Goal: Task Accomplishment & Management: Complete application form

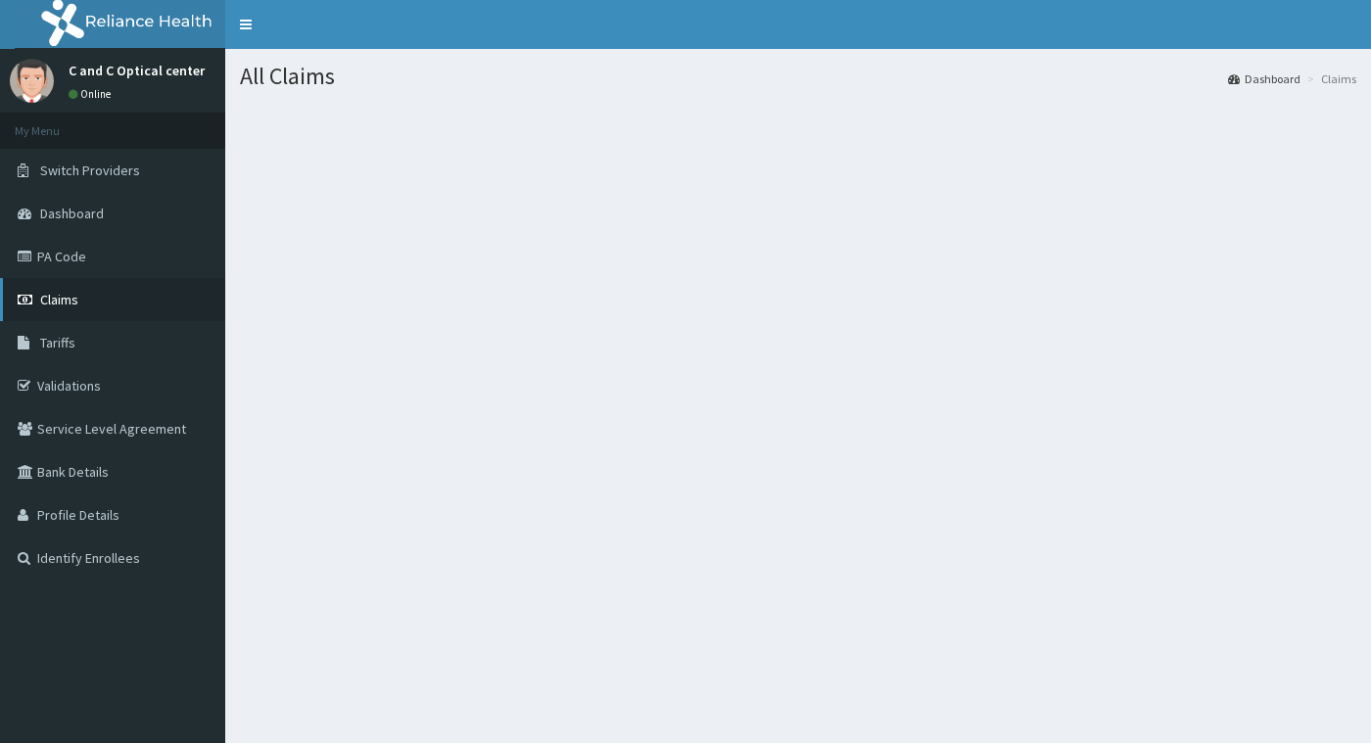
click at [61, 291] on span "Claims" at bounding box center [59, 300] width 38 height 18
click at [63, 306] on span "Claims" at bounding box center [59, 300] width 38 height 18
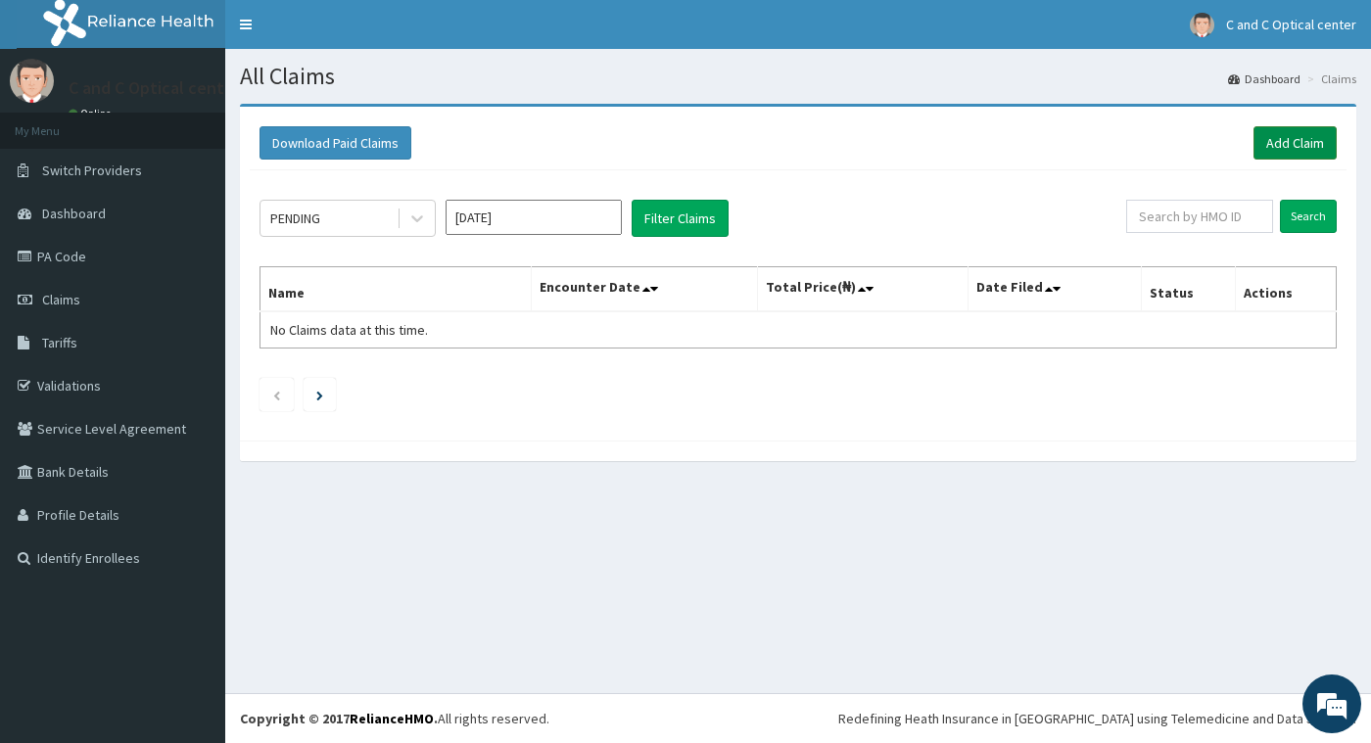
click at [1300, 139] on link "Add Claim" at bounding box center [1294, 142] width 83 height 33
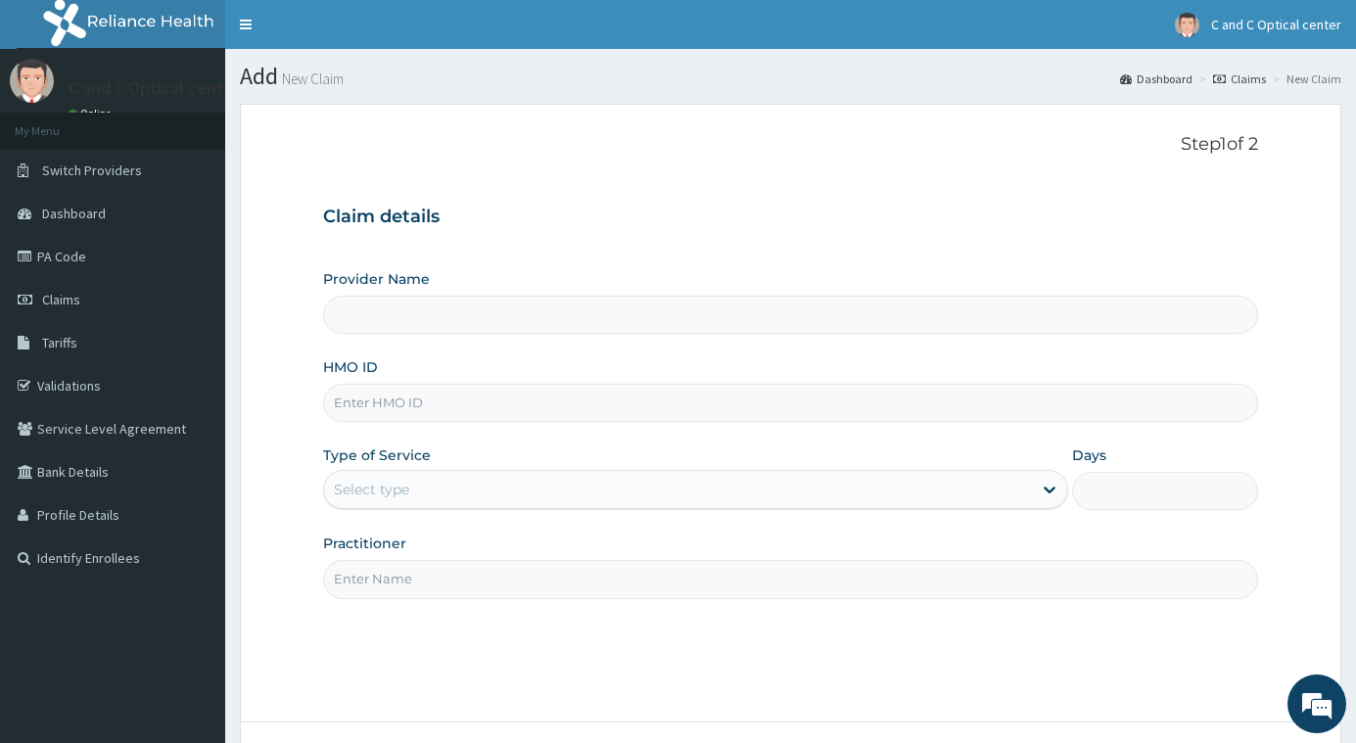
click at [408, 319] on input "Provider Name" at bounding box center [790, 315] width 935 height 38
click at [397, 398] on input "HMO ID" at bounding box center [790, 403] width 935 height 38
type input "C and C Ophthalmics Limited"
type input "KSB/11346/D"
click at [390, 488] on div "Select type" at bounding box center [371, 490] width 75 height 20
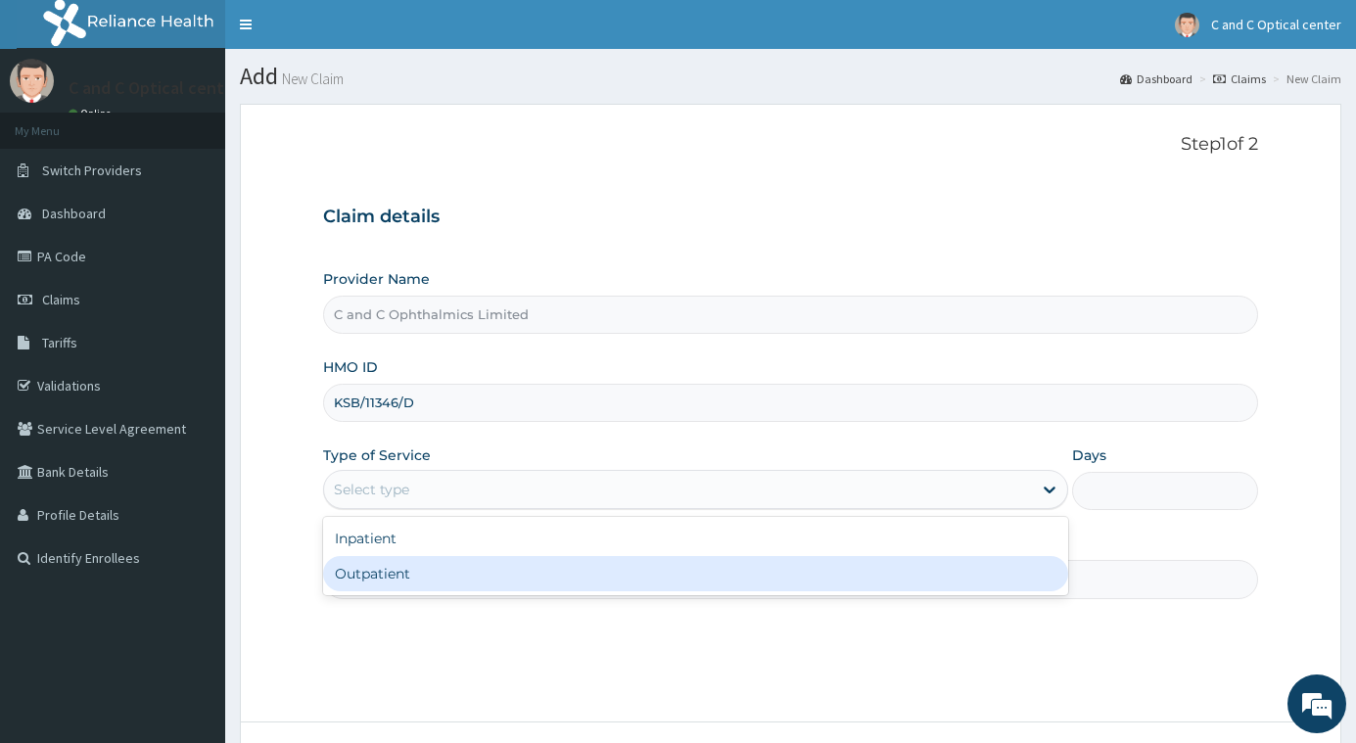
click at [384, 570] on div "Outpatient" at bounding box center [695, 573] width 744 height 35
type input "1"
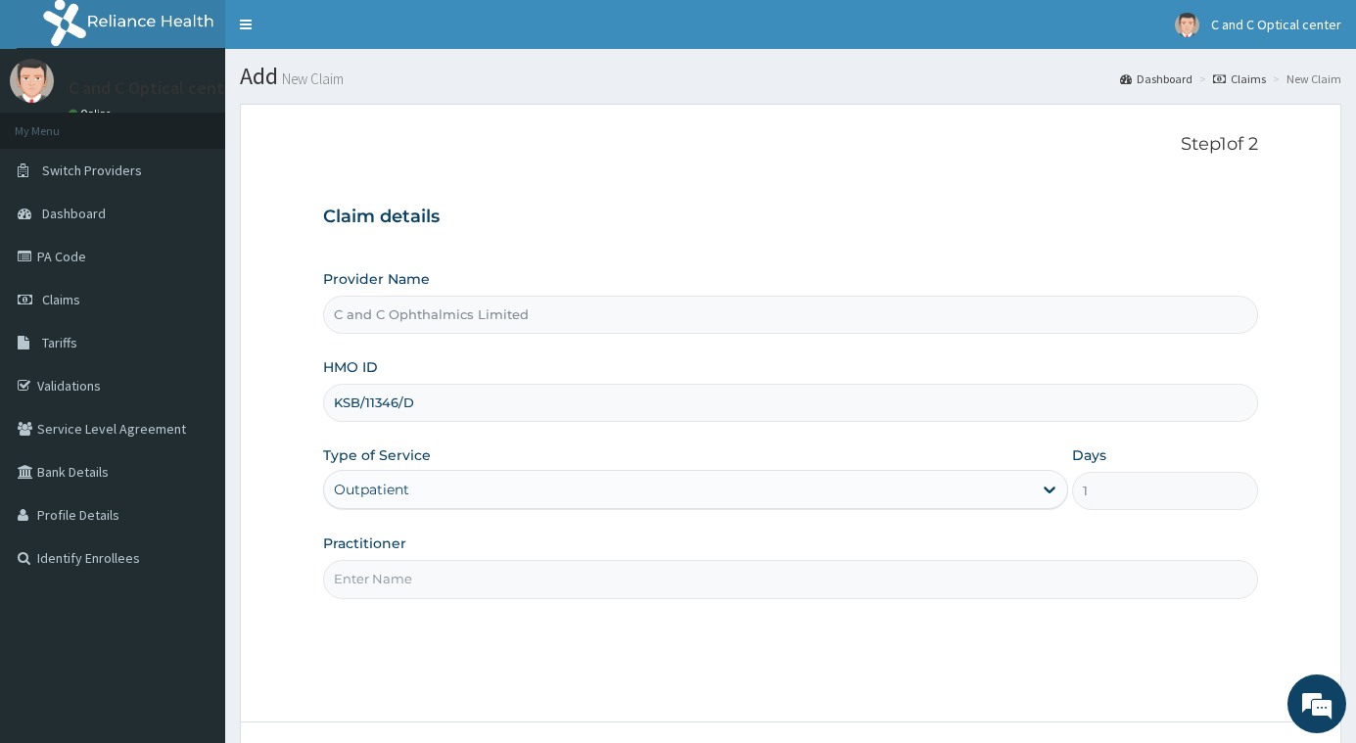
click at [431, 576] on input "Practitioner" at bounding box center [790, 579] width 935 height 38
click at [432, 578] on input "Practitioner" at bounding box center [790, 579] width 935 height 38
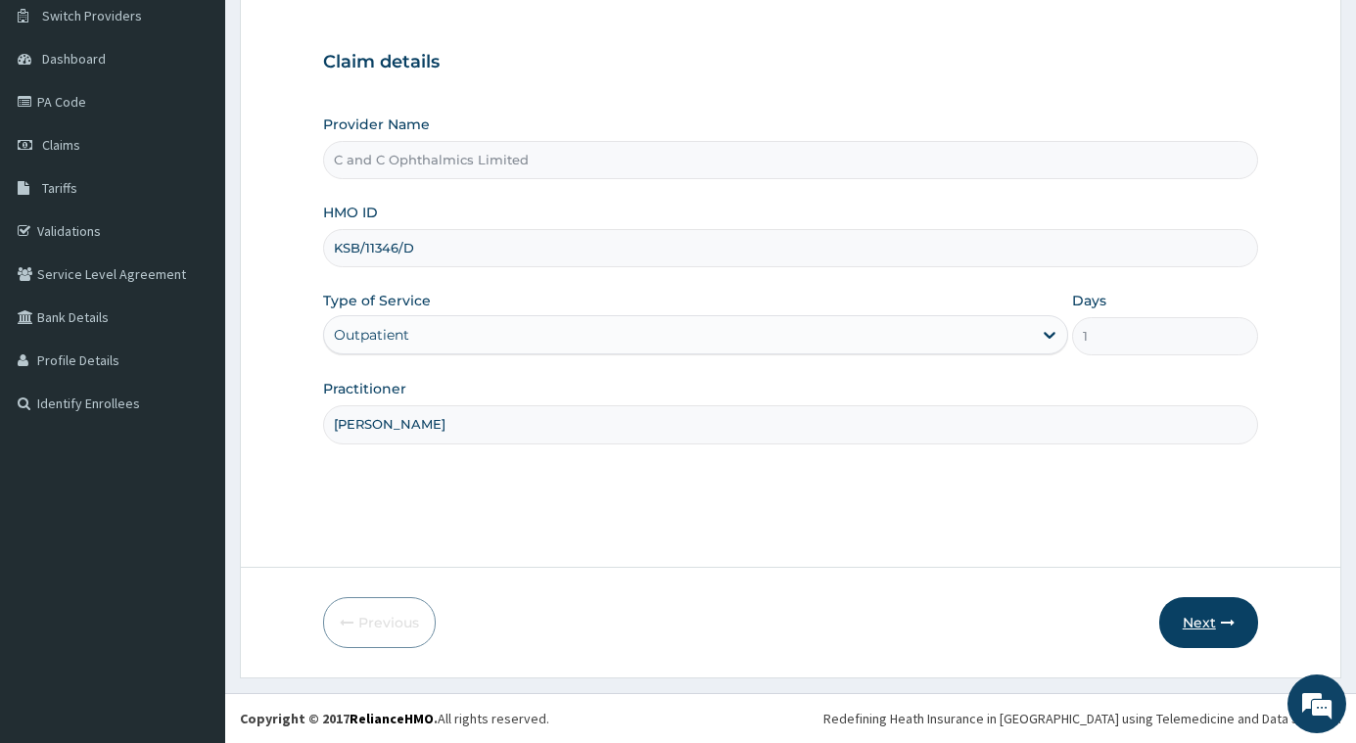
type input "DR VIVIAN DOIMKE"
click at [1202, 625] on button "Next" at bounding box center [1208, 622] width 99 height 51
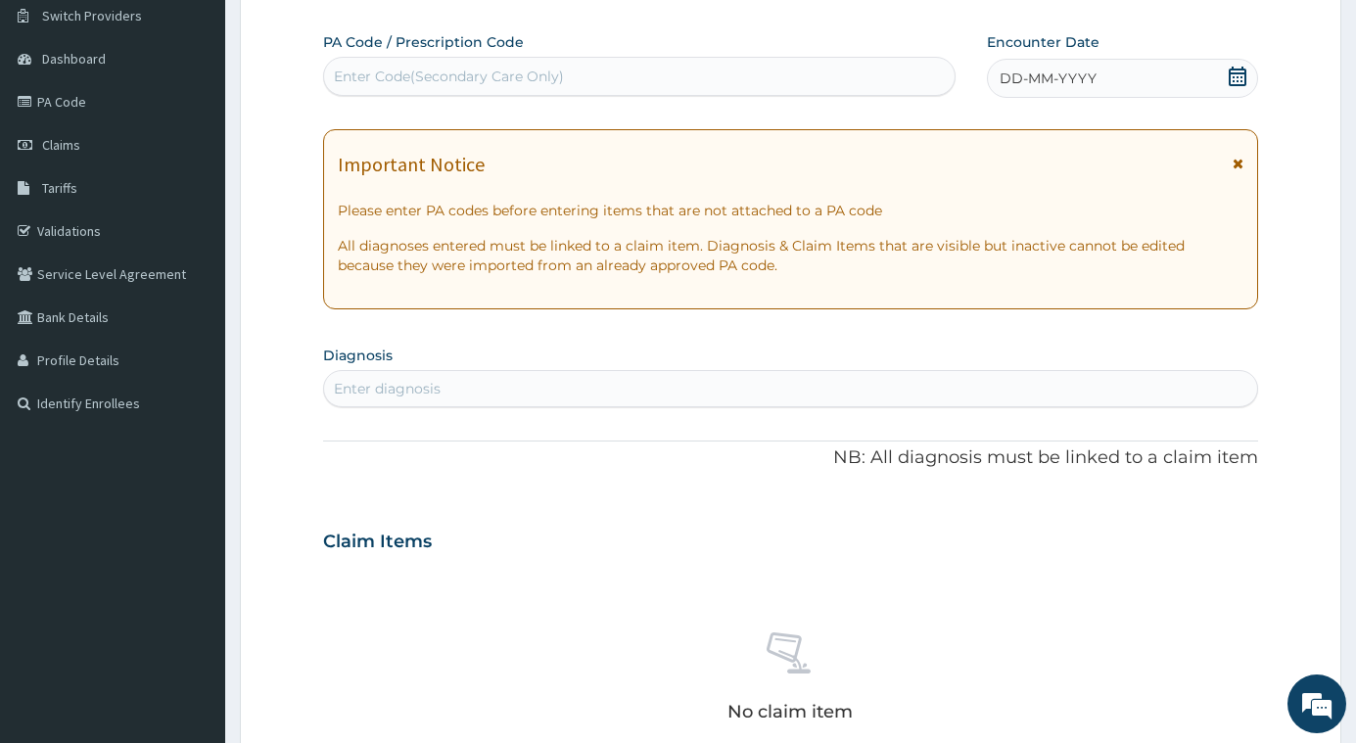
click at [472, 71] on div "Enter Code(Secondary Care Only)" at bounding box center [449, 77] width 230 height 20
type input "PA/E8A558"
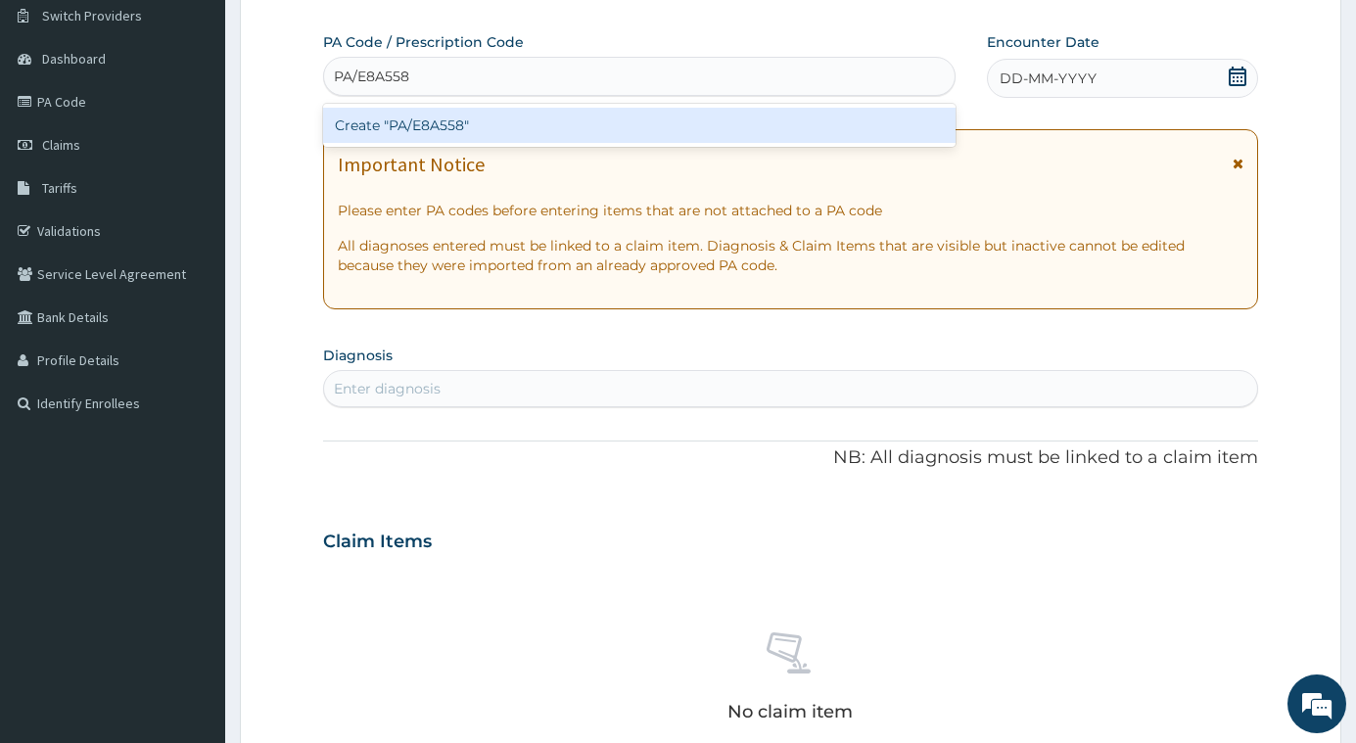
click at [365, 124] on div "Create "PA/E8A558"" at bounding box center [639, 125] width 632 height 35
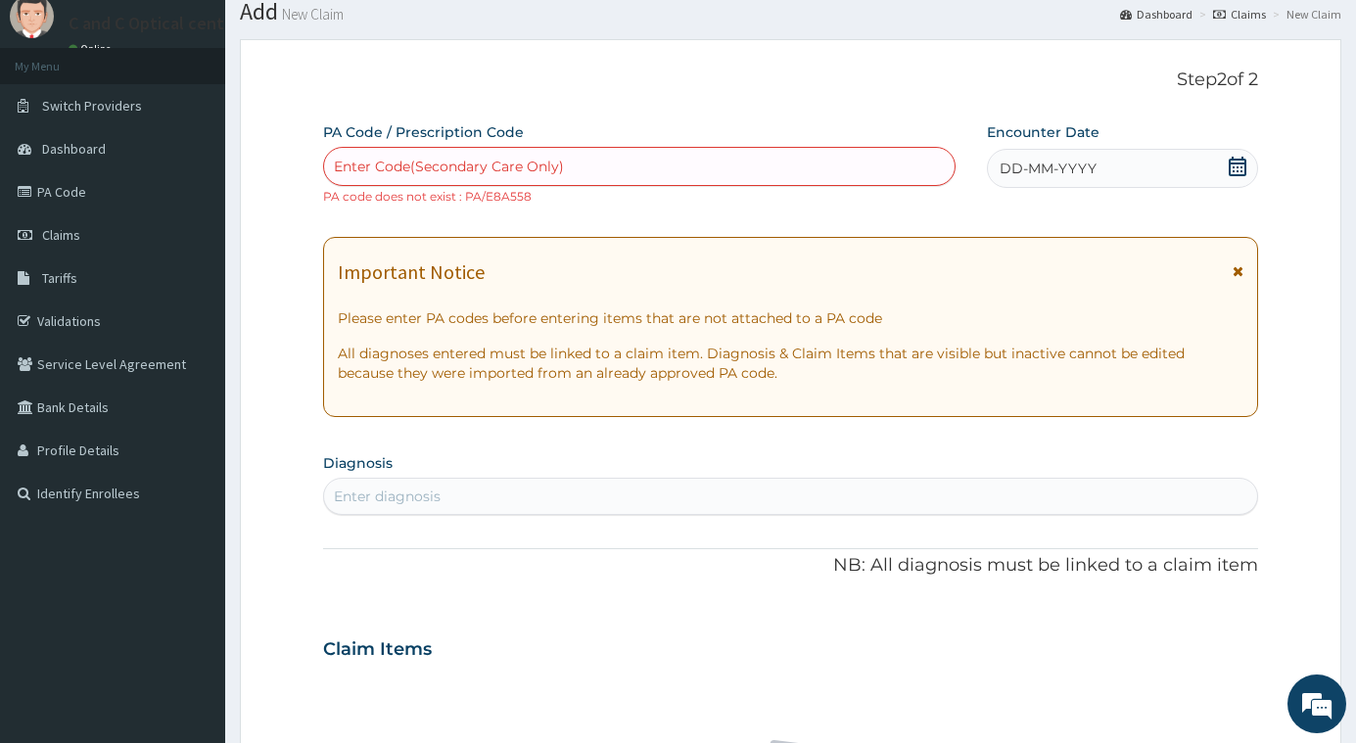
scroll to position [0, 0]
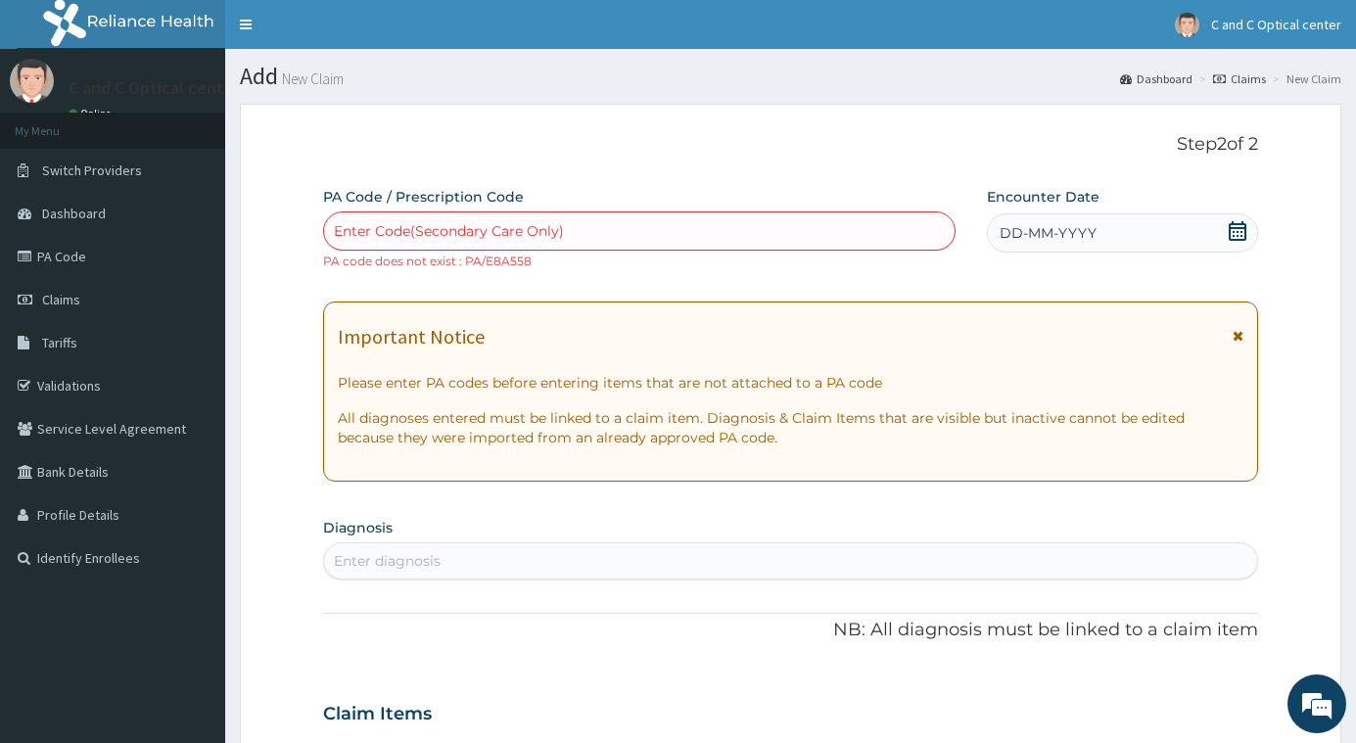
click at [576, 222] on div "Enter Code(Secondary Care Only)" at bounding box center [639, 230] width 631 height 31
click at [503, 261] on small "PA code does not exist : PA/E8A558" at bounding box center [427, 261] width 209 height 15
click at [534, 263] on div "Enter Code(Secondary Care Only) PA code does not exist : PA/E8A558" at bounding box center [639, 240] width 632 height 59
drag, startPoint x: 532, startPoint y: 262, endPoint x: 463, endPoint y: 262, distance: 68.5
click at [463, 262] on div "Enter Code(Secondary Care Only) PA code does not exist : PA/E8A558" at bounding box center [639, 240] width 632 height 59
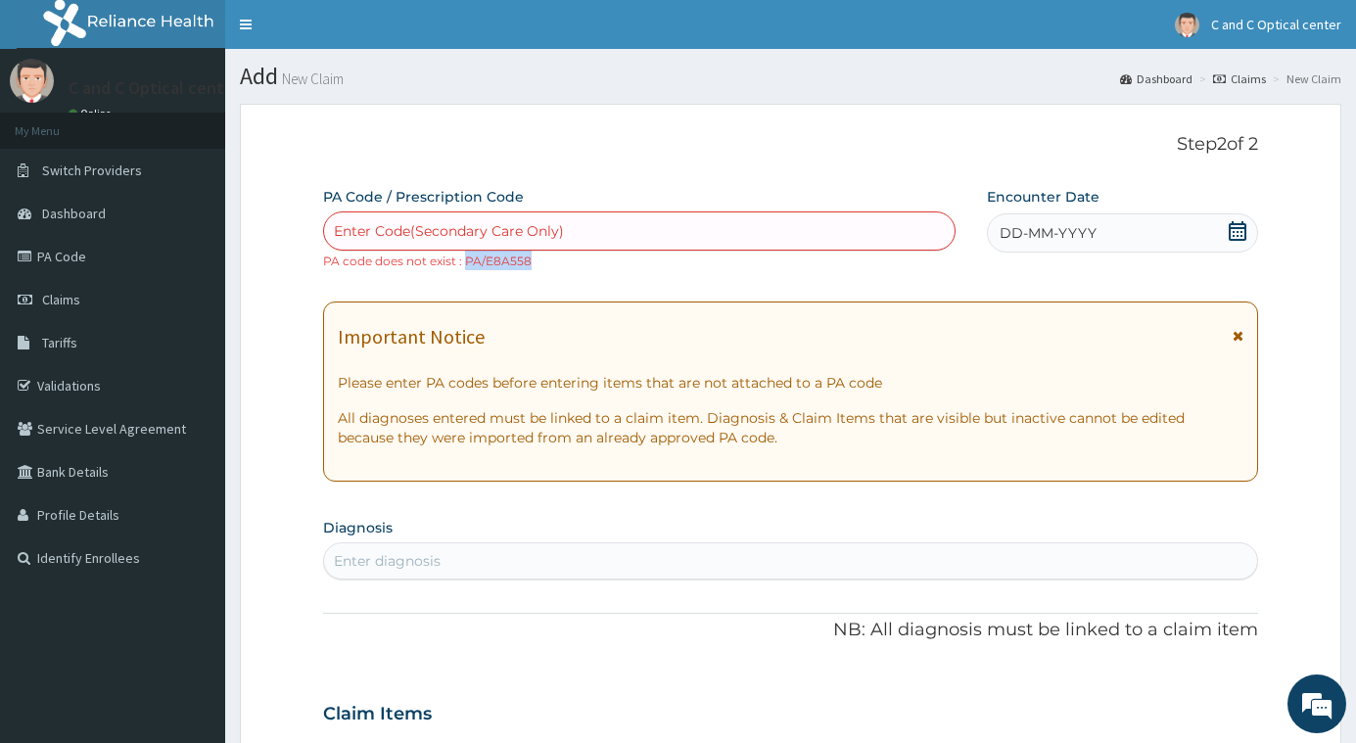
copy small "PA/E8A558"
click at [400, 228] on div "Enter Code(Secondary Care Only)" at bounding box center [449, 231] width 230 height 20
drag, startPoint x: 400, startPoint y: 228, endPoint x: 356, endPoint y: 230, distance: 44.1
click at [356, 230] on div "Enter Code(Secondary Care Only)" at bounding box center [449, 231] width 230 height 20
type input "PA/E8A556"
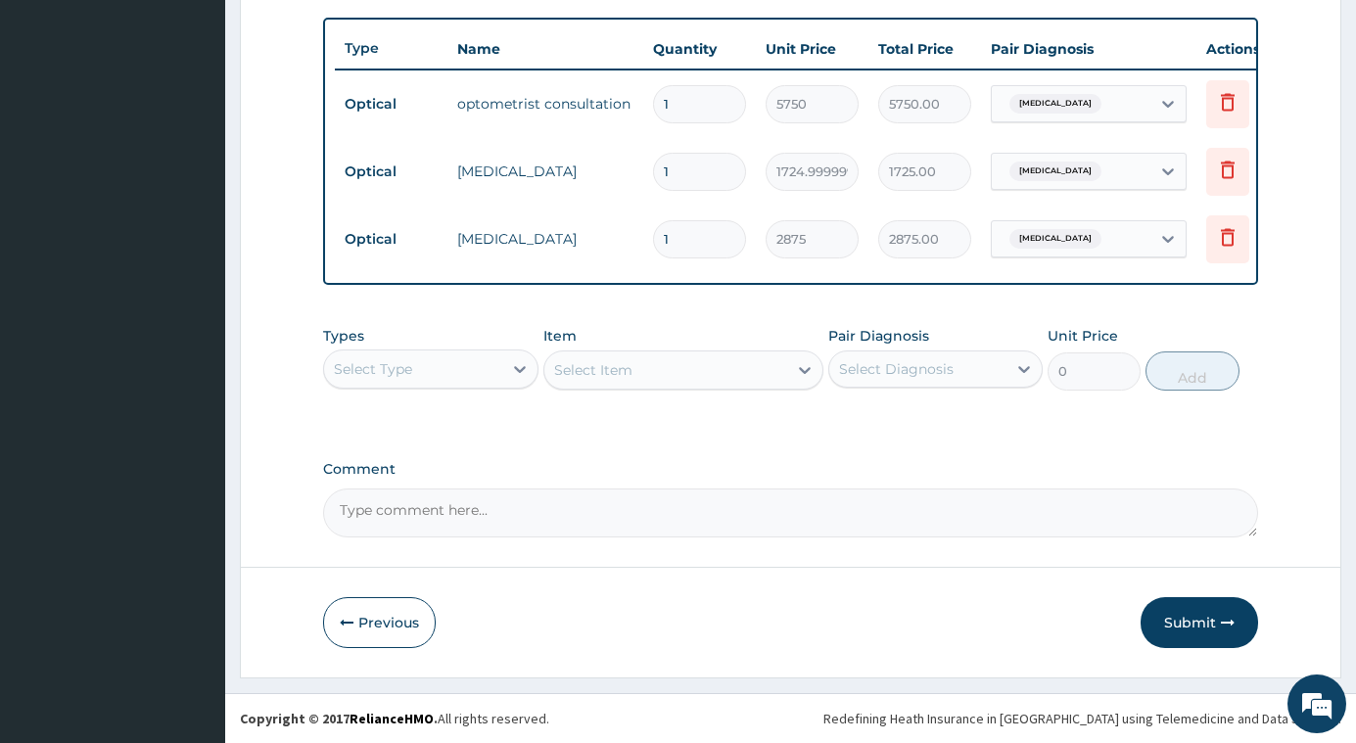
click at [473, 504] on textarea "Comment" at bounding box center [790, 513] width 935 height 49
type textarea "KINDLY PROCESS FOR PAYMENT"
click at [1196, 620] on button "Submit" at bounding box center [1199, 622] width 117 height 51
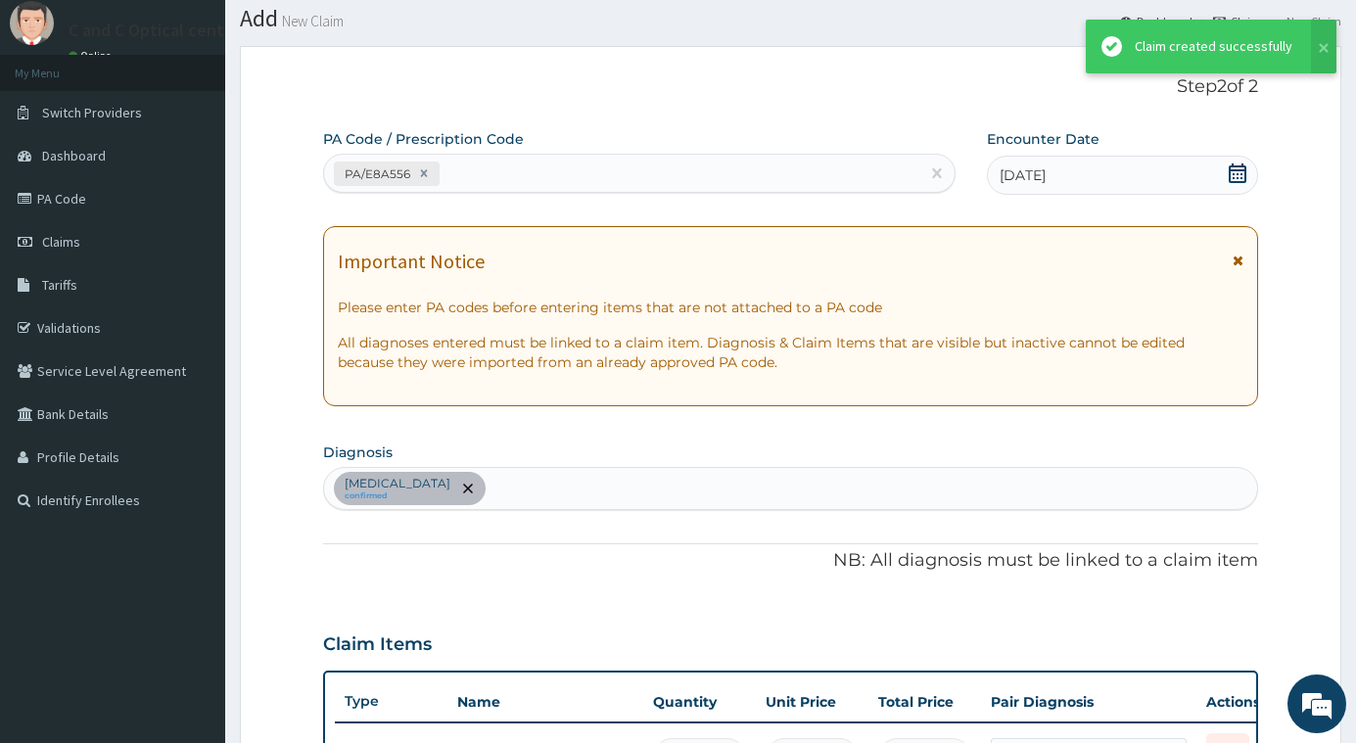
scroll to position [726, 0]
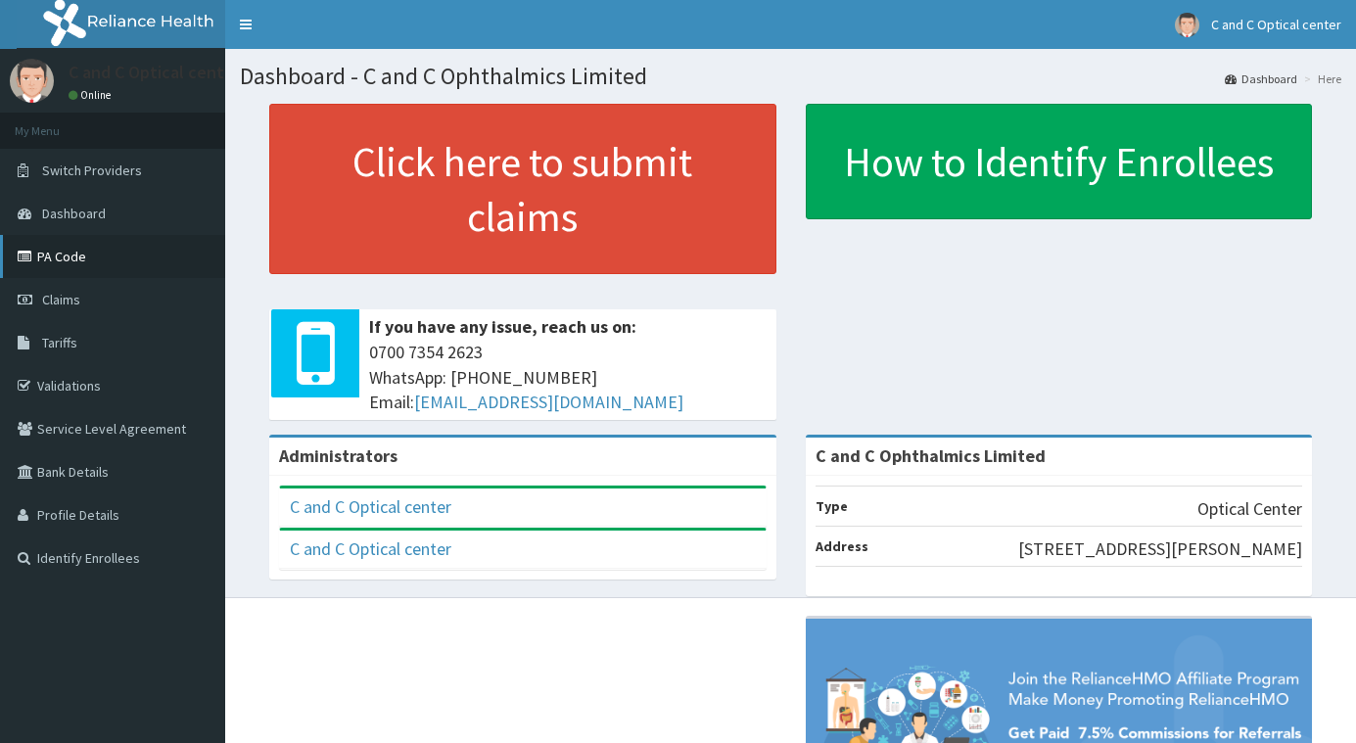
click at [66, 241] on link "PA Code" at bounding box center [112, 256] width 225 height 43
click at [70, 255] on link "PA Code" at bounding box center [112, 256] width 225 height 43
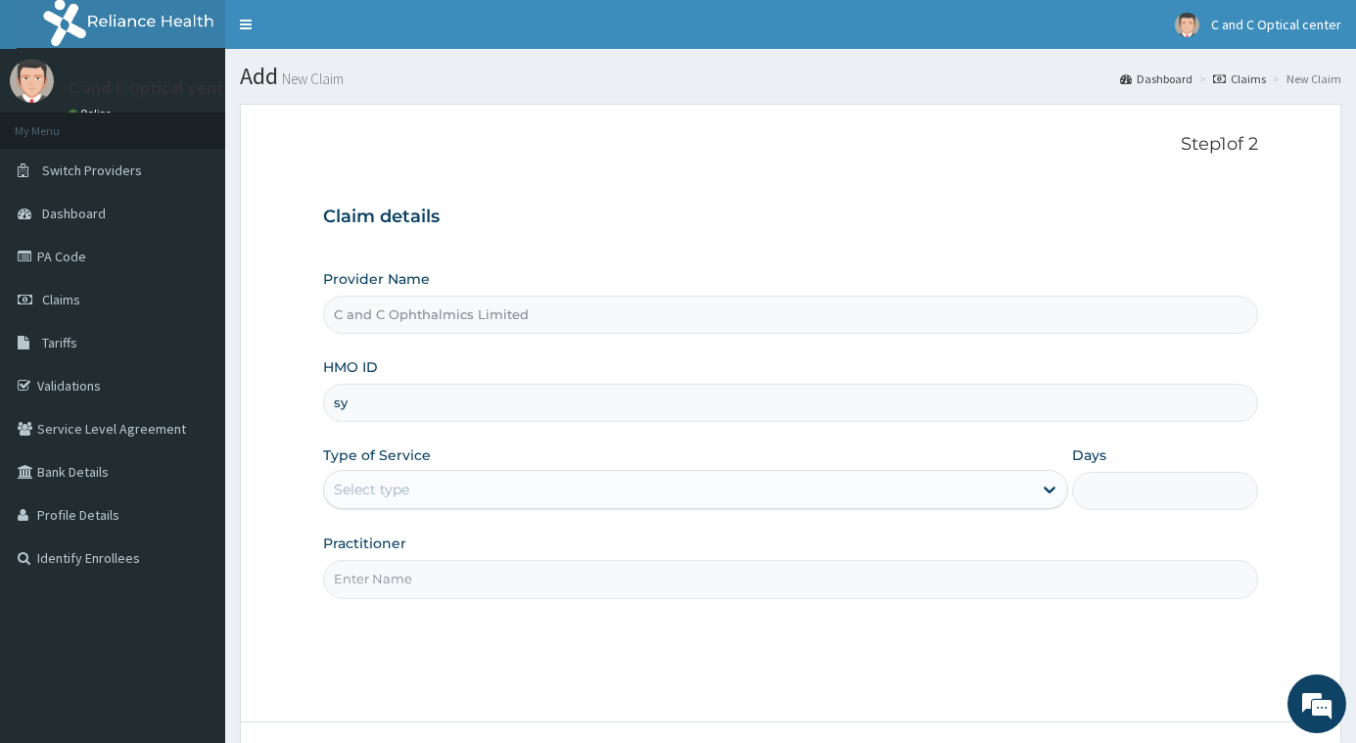
type input "s"
type input "STZ/10098/G"
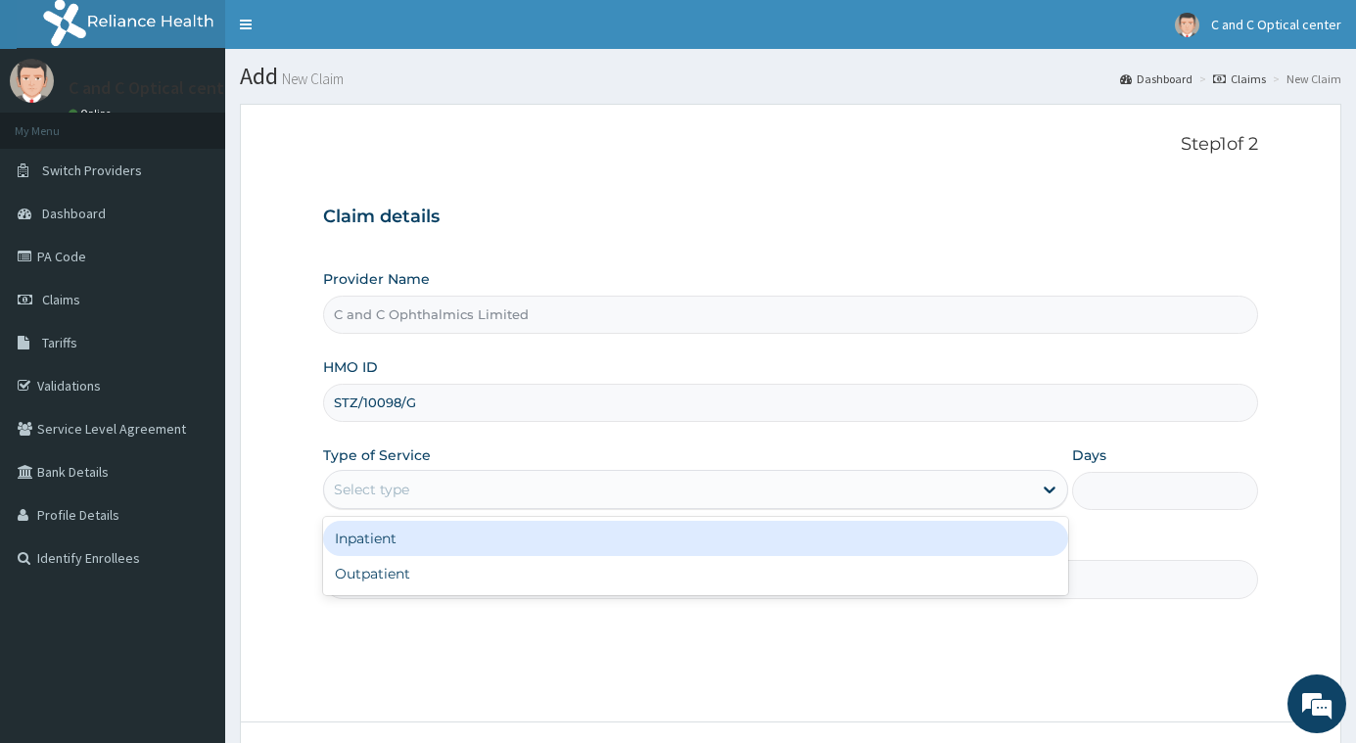
click at [413, 488] on div "Select type" at bounding box center [677, 489] width 707 height 31
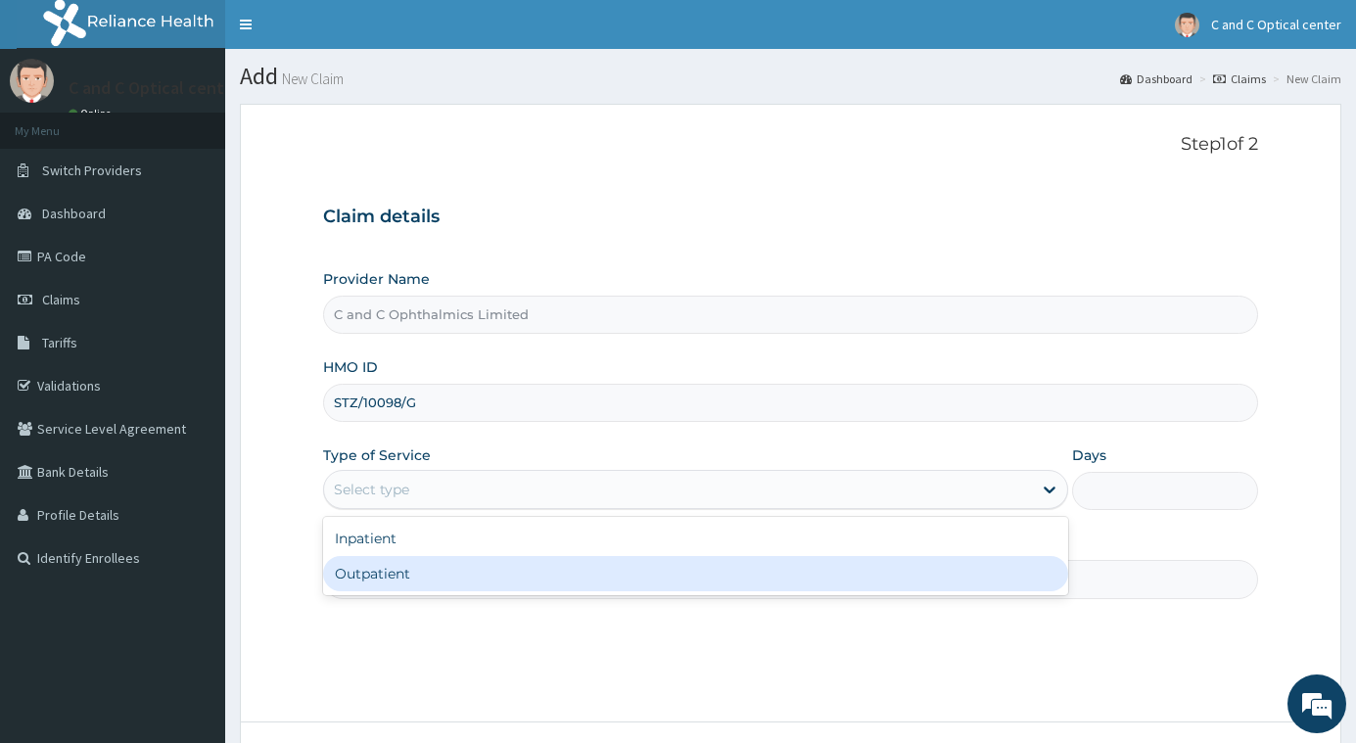
click at [376, 570] on div "Outpatient" at bounding box center [695, 573] width 744 height 35
type input "1"
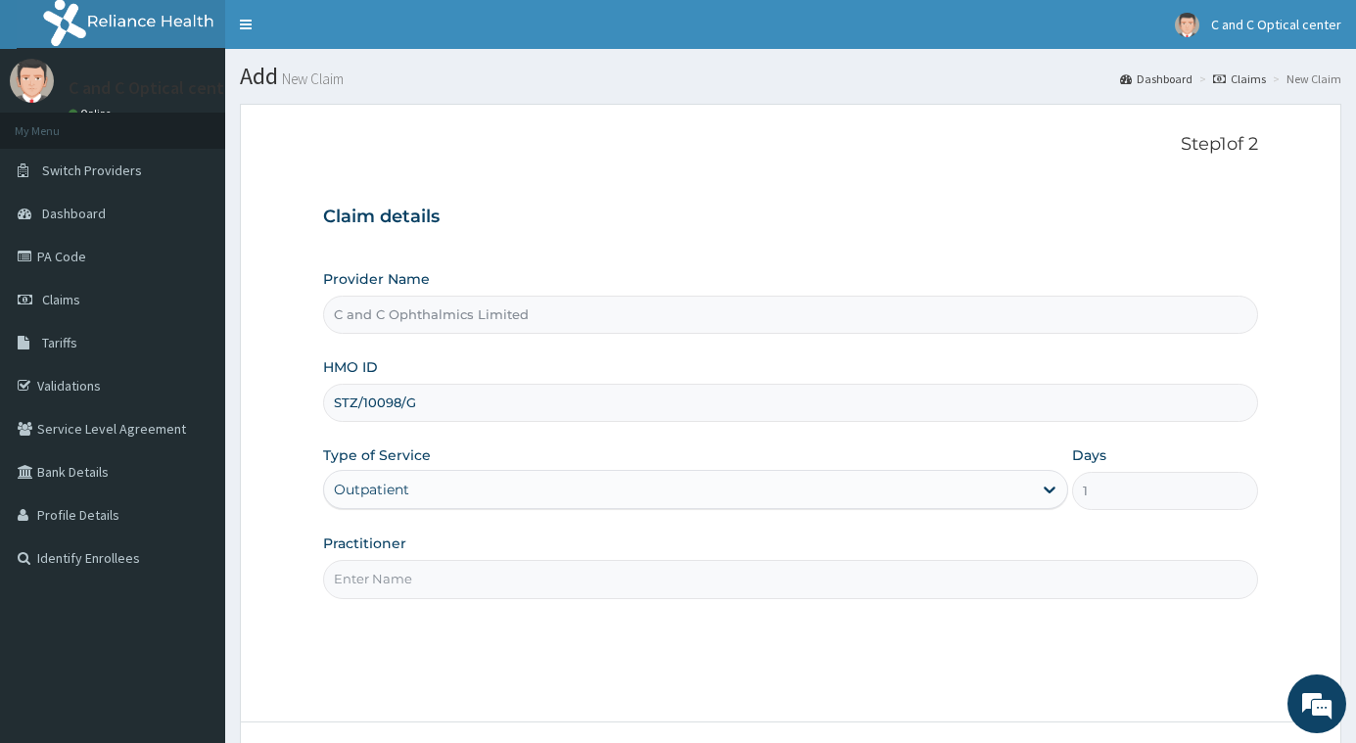
click at [396, 577] on input "Practitioner" at bounding box center [790, 579] width 935 height 38
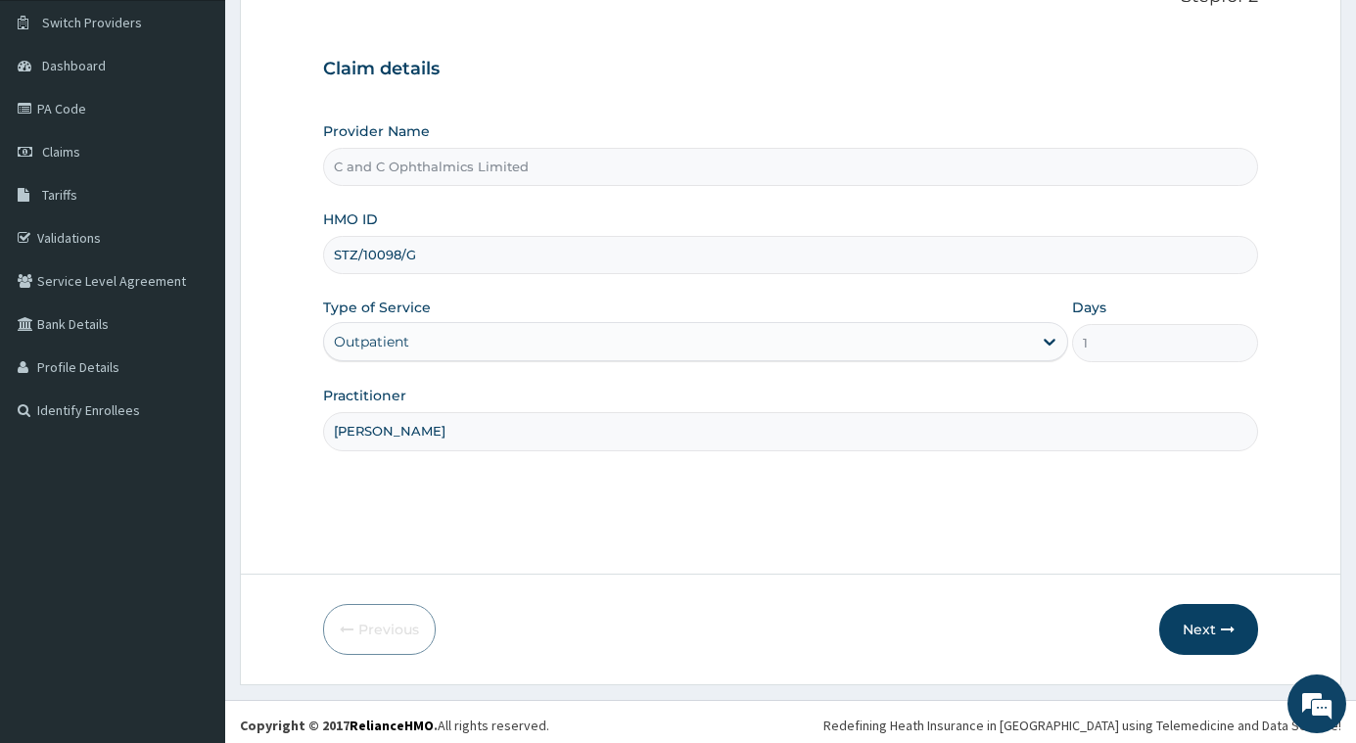
scroll to position [155, 0]
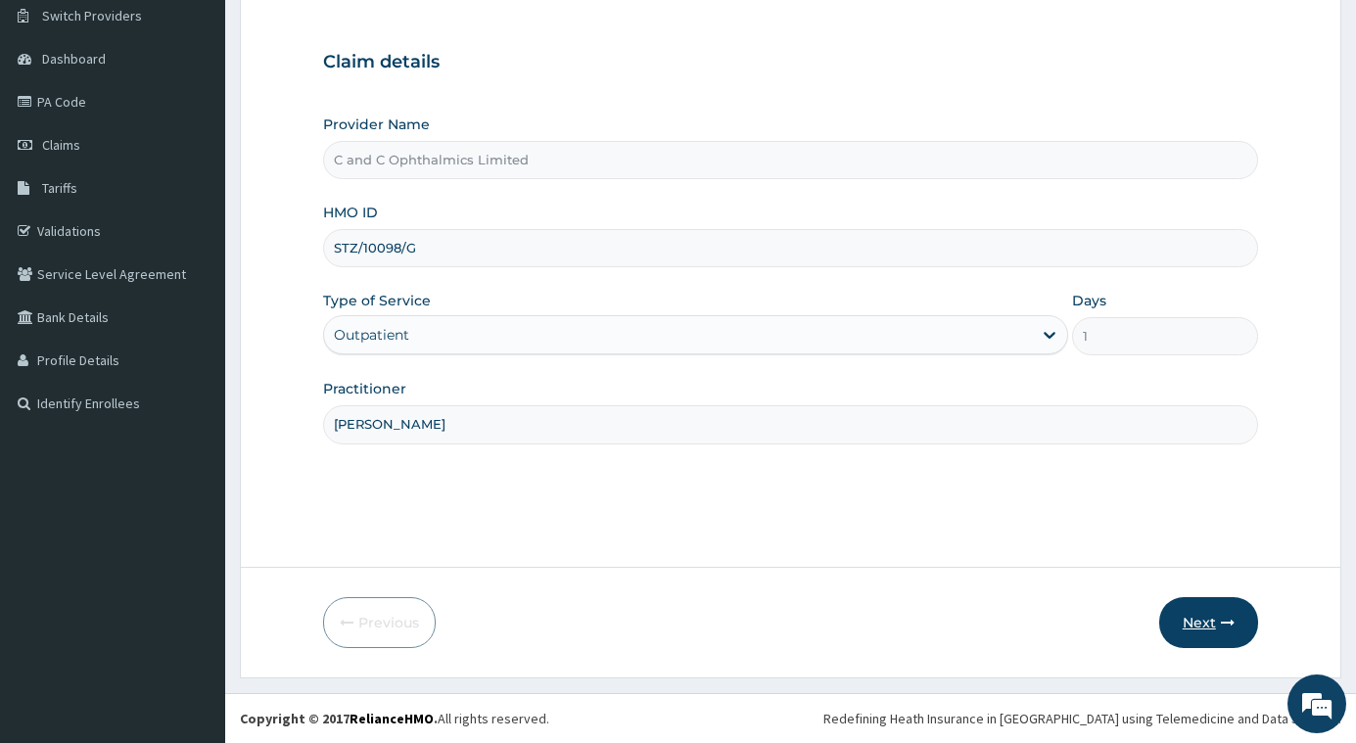
type input "DR VIVIAN DOIMKE"
click at [1217, 628] on button "Next" at bounding box center [1208, 622] width 99 height 51
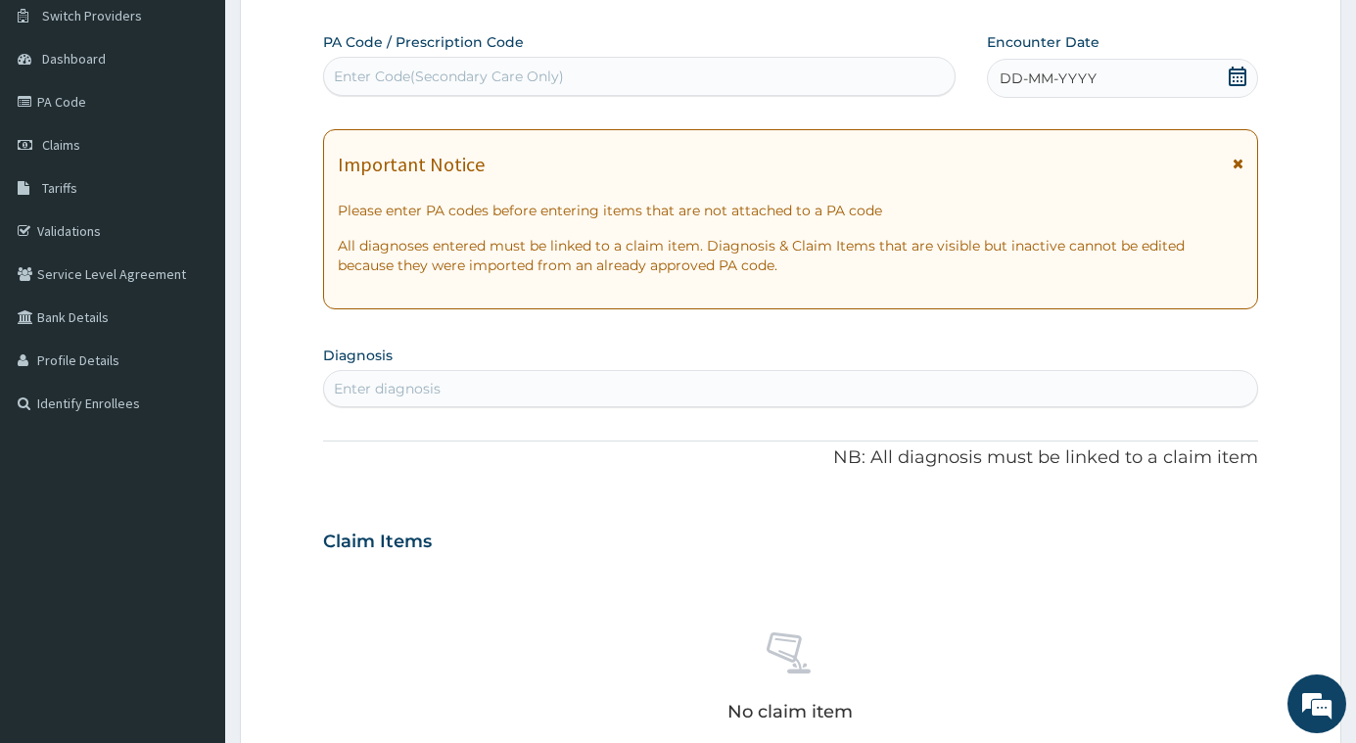
click at [478, 77] on div "Enter Code(Secondary Care Only)" at bounding box center [449, 77] width 230 height 20
type input "PA/0AE33F"
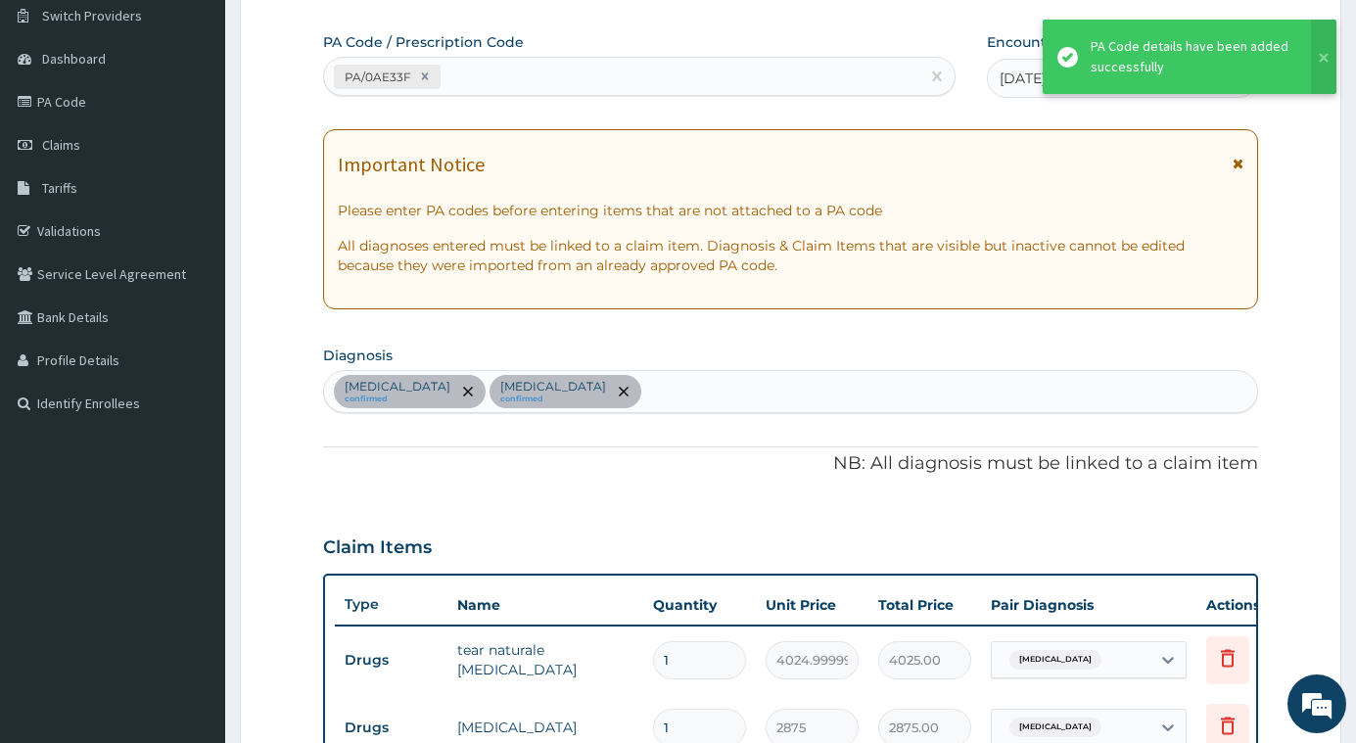
scroll to position [713, 0]
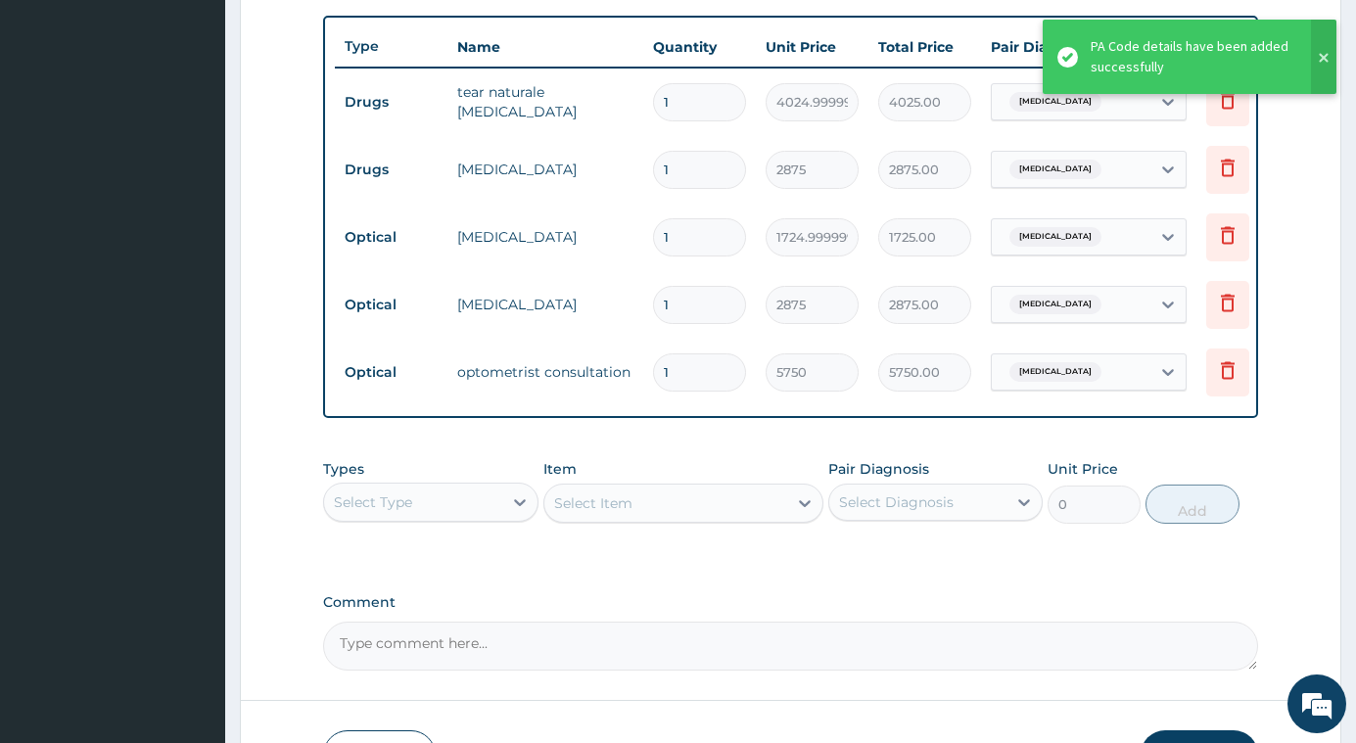
click at [1325, 63] on button at bounding box center [1323, 57] width 25 height 74
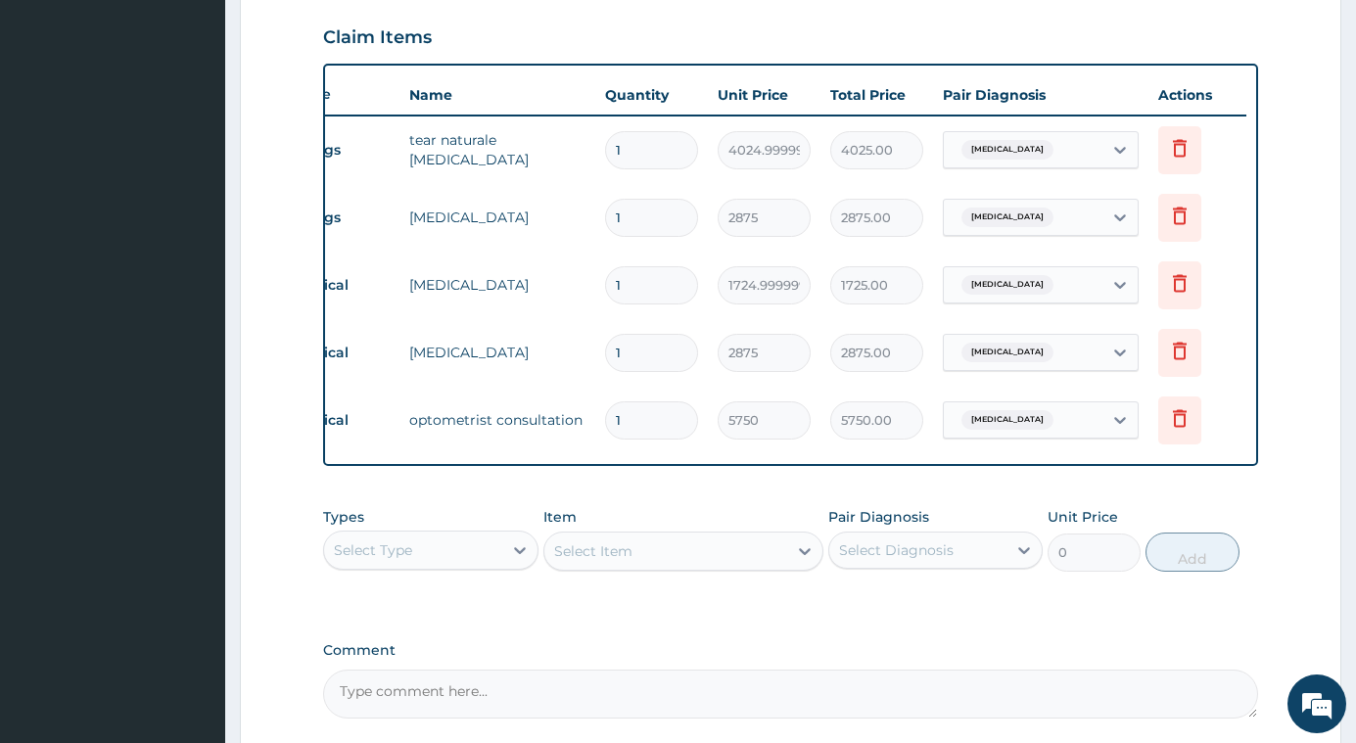
scroll to position [861, 0]
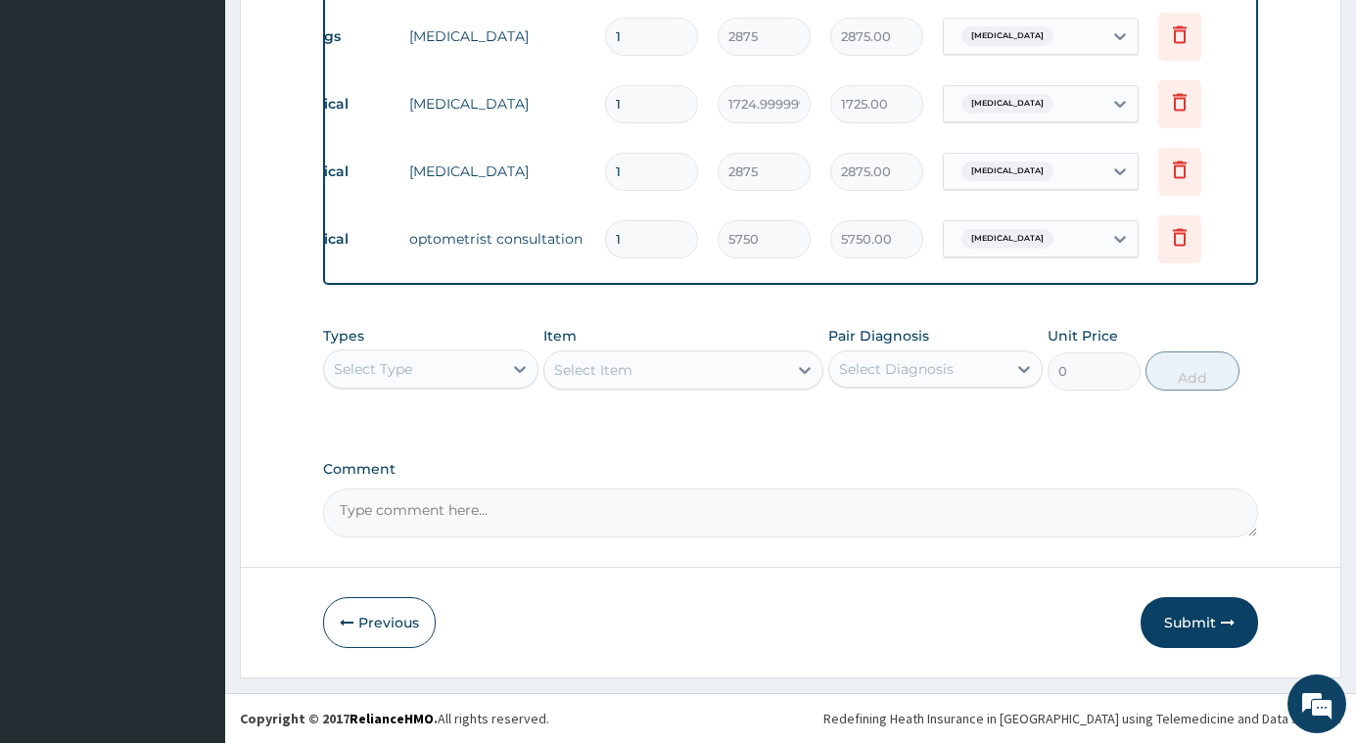
click at [468, 513] on textarea "Comment" at bounding box center [790, 513] width 935 height 49
type textarea "KINDLY PROCESS FOR PAYMENT"
click at [1201, 630] on button "Submit" at bounding box center [1199, 622] width 117 height 51
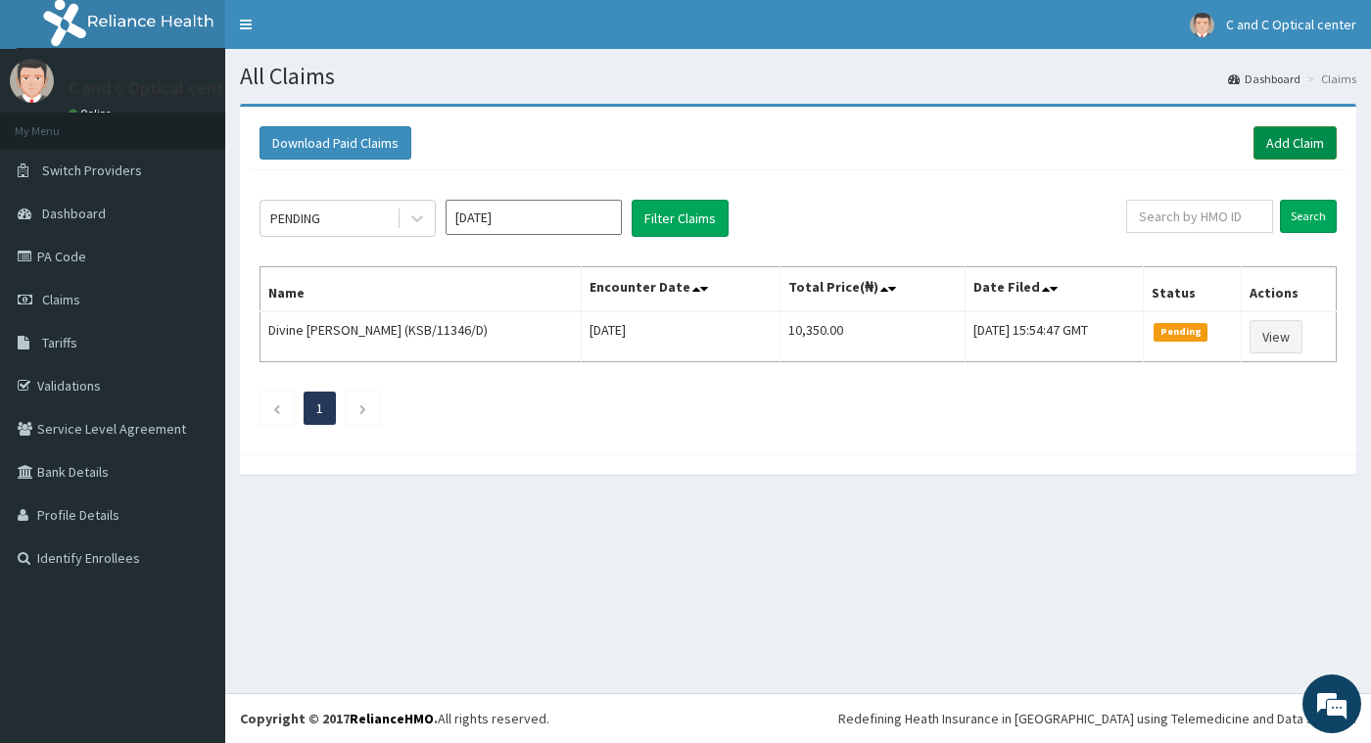
click at [1307, 143] on link "Add Claim" at bounding box center [1294, 142] width 83 height 33
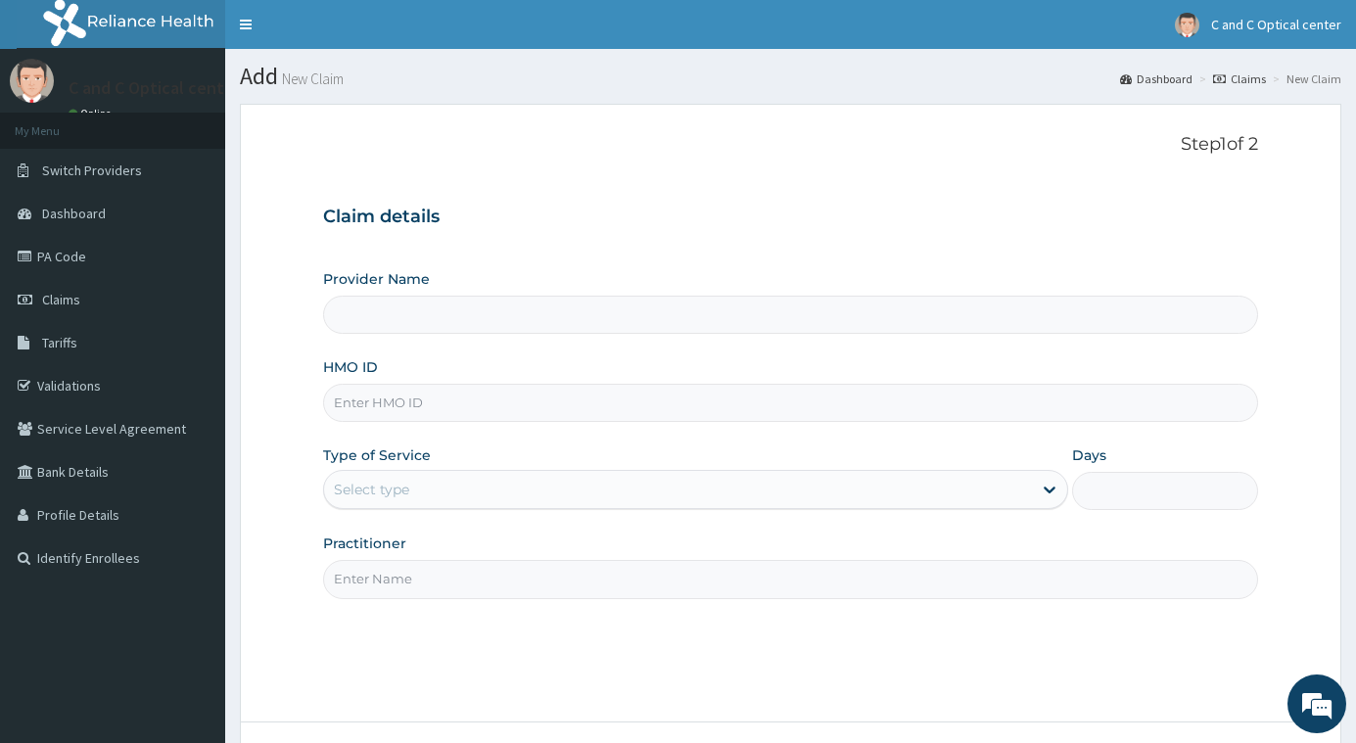
type input "C and C Ophthalmics Limited"
click at [436, 412] on input "HMO ID" at bounding box center [790, 403] width 935 height 38
type input "KSB/11346/D"
click at [424, 498] on div "Select type" at bounding box center [677, 489] width 707 height 31
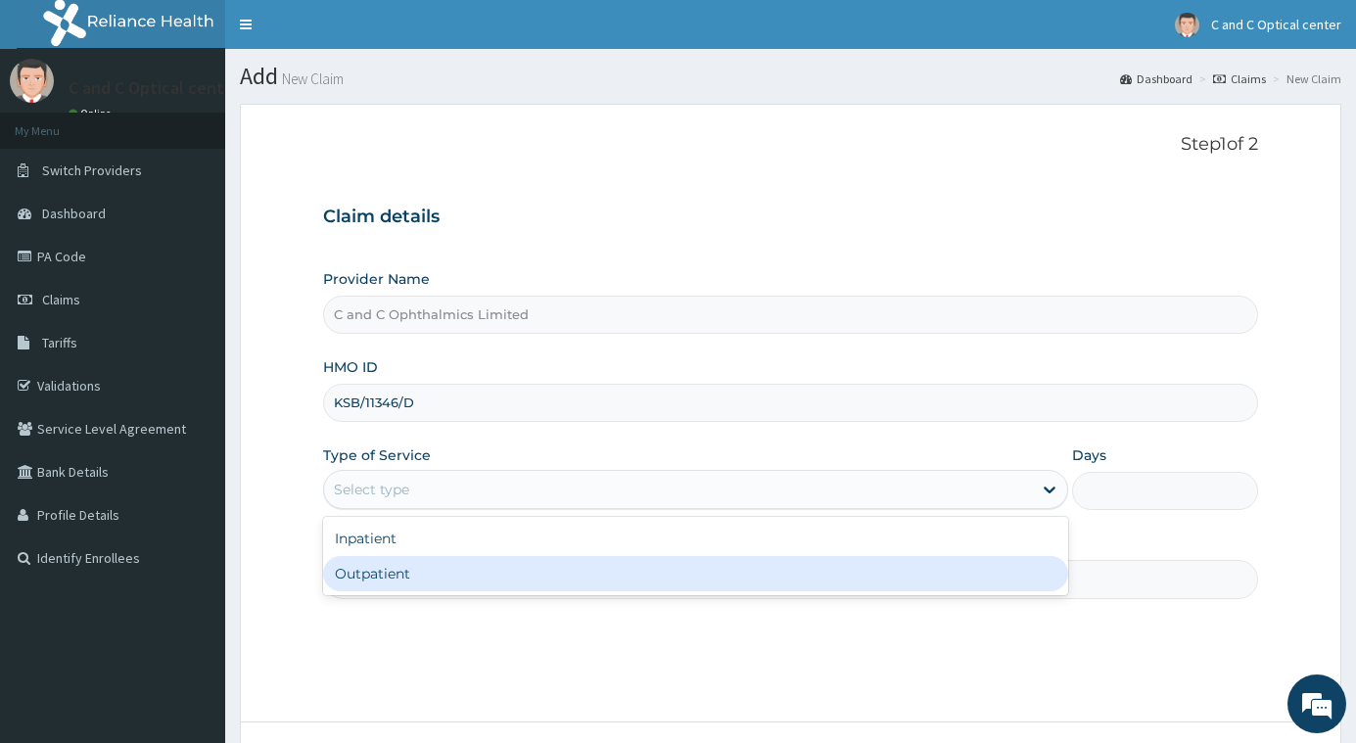
click at [392, 584] on div "Outpatient" at bounding box center [695, 573] width 744 height 35
type input "1"
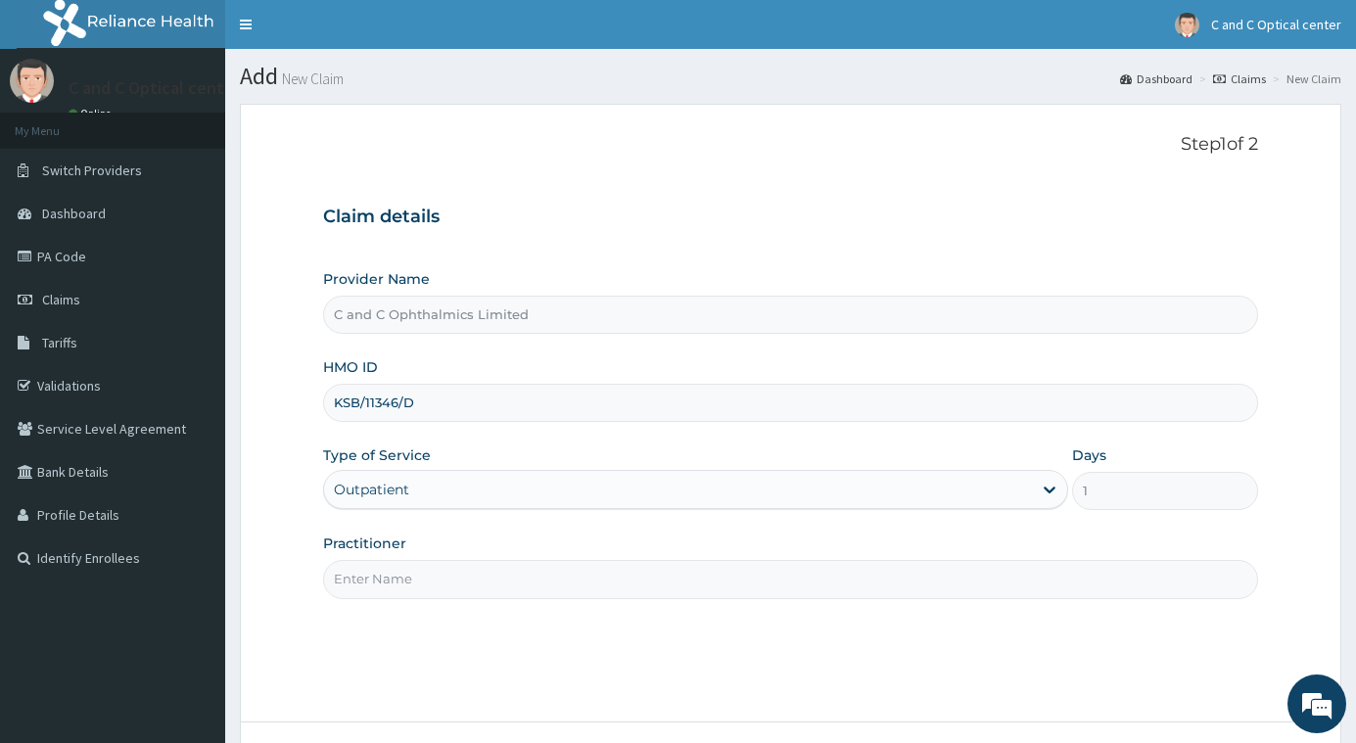
click at [425, 572] on input "Practitioner" at bounding box center [790, 579] width 935 height 38
drag, startPoint x: 480, startPoint y: 581, endPoint x: 323, endPoint y: 581, distance: 156.7
click at [323, 581] on input "DR VIVIAN DOIMEK" at bounding box center [790, 579] width 935 height 38
paste input "MIKE"
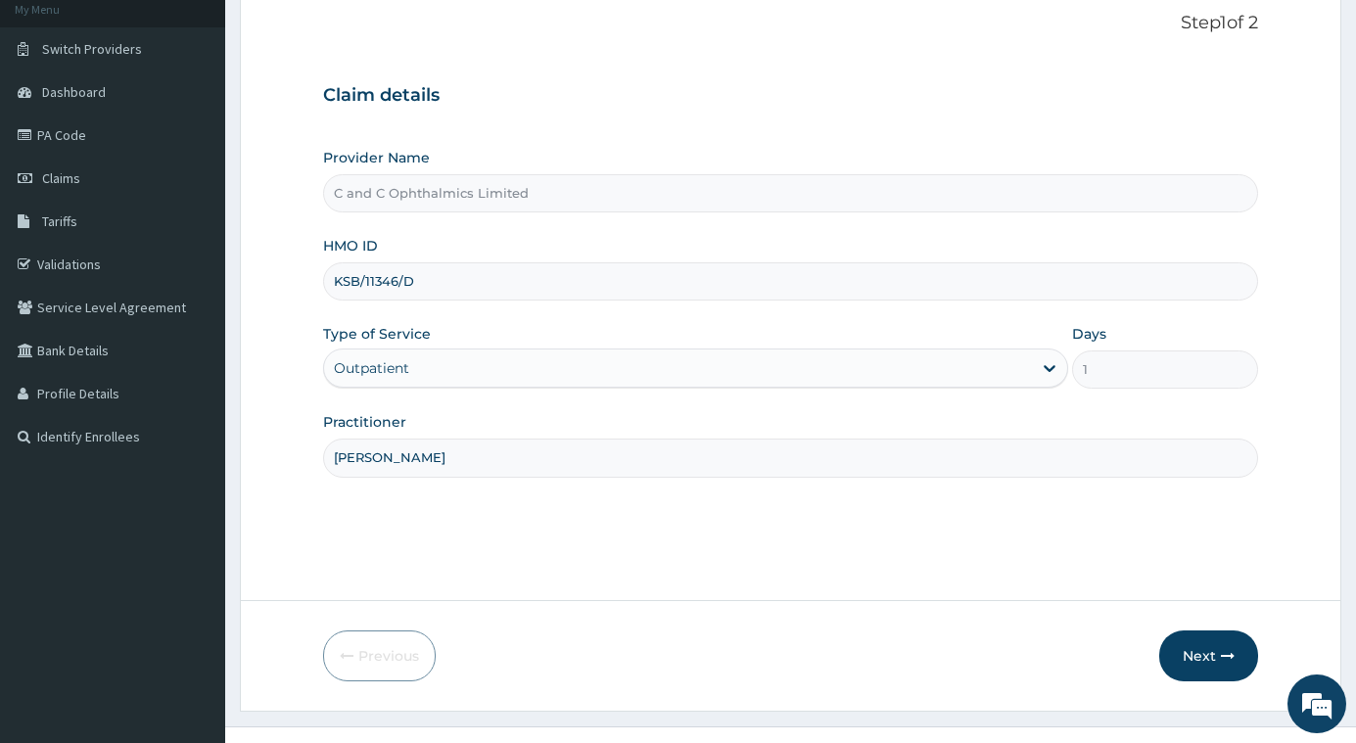
scroll to position [155, 0]
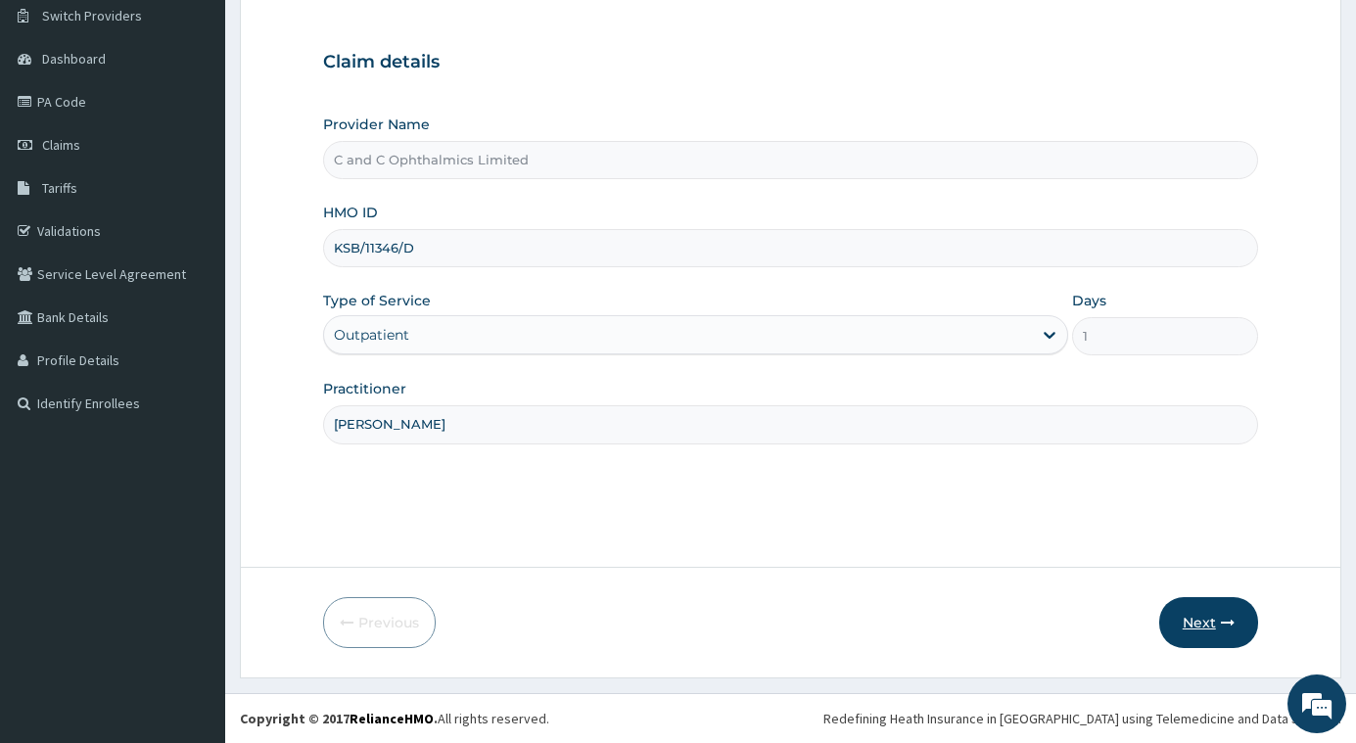
type input "DR VIVIAN DOMIKE"
click at [1212, 622] on button "Next" at bounding box center [1208, 622] width 99 height 51
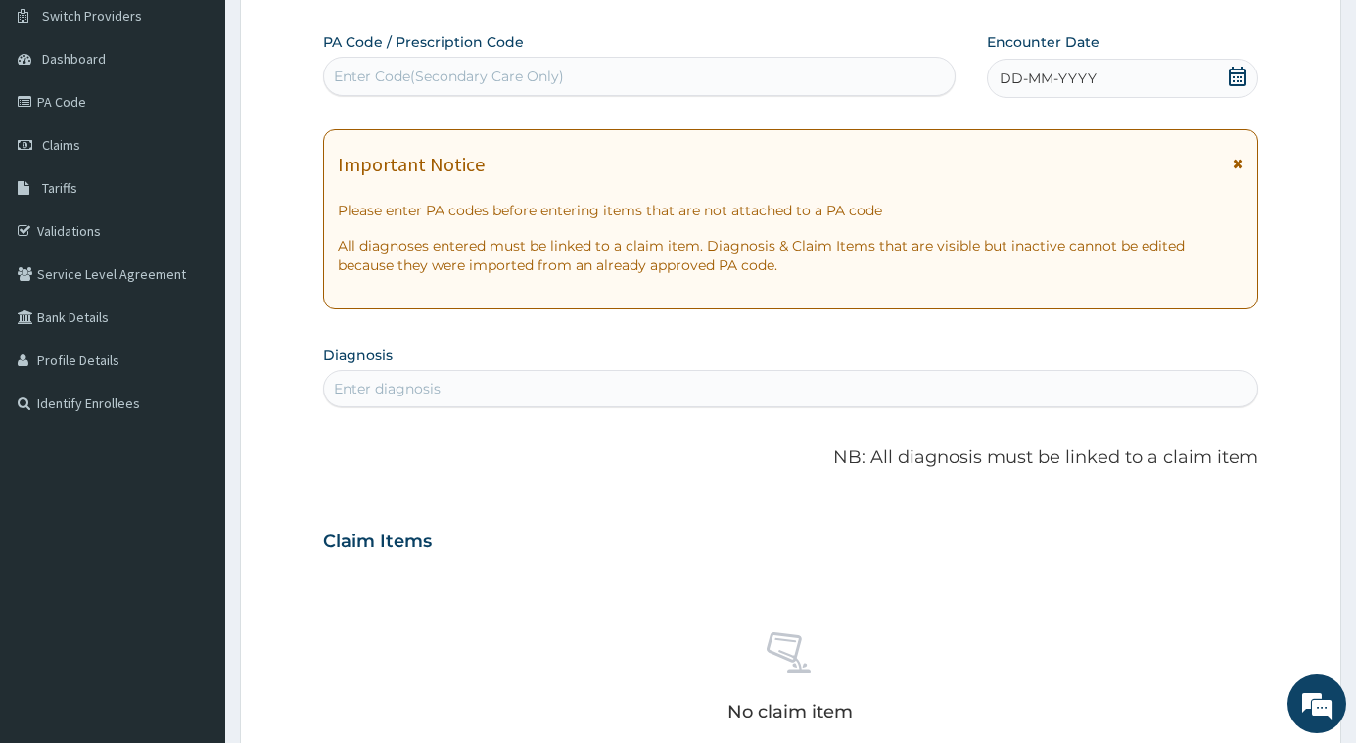
click at [384, 75] on div "Enter Code(Secondary Care Only)" at bounding box center [449, 77] width 230 height 20
type input "PA/68004A"
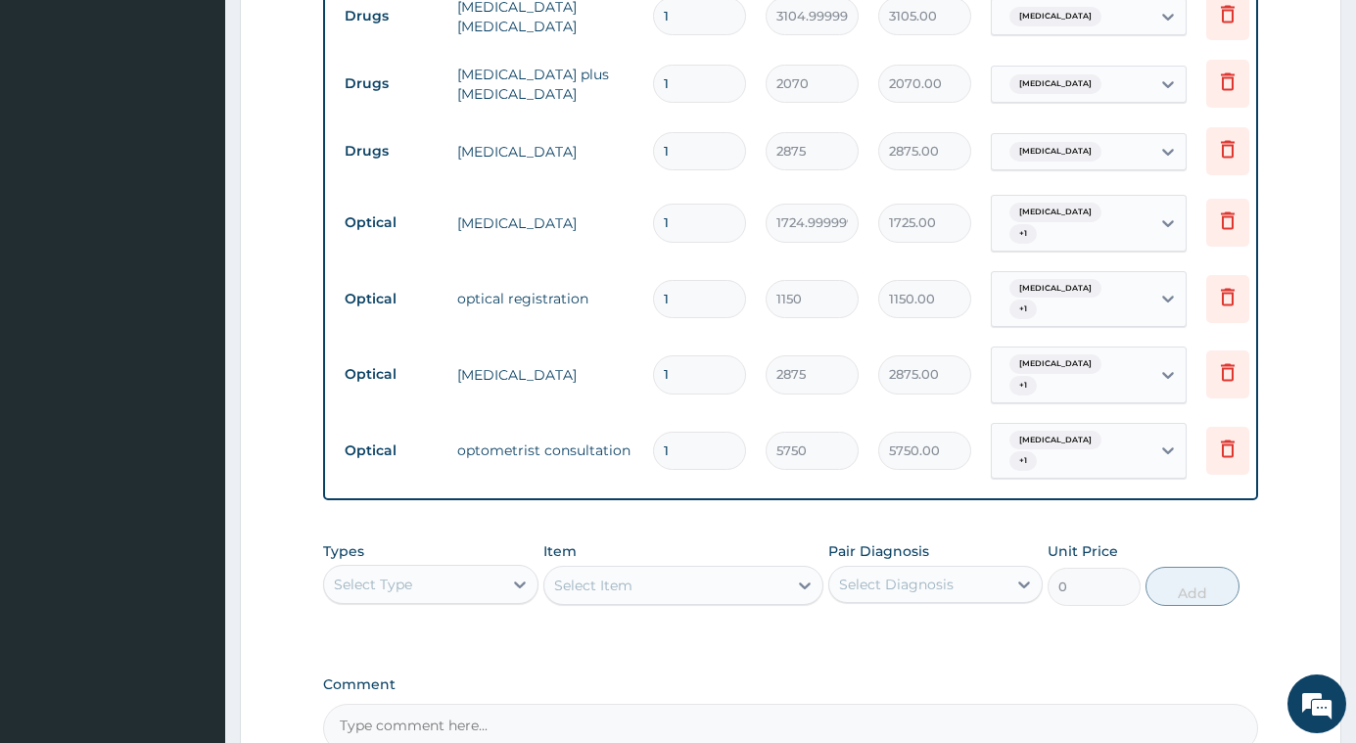
scroll to position [941, 0]
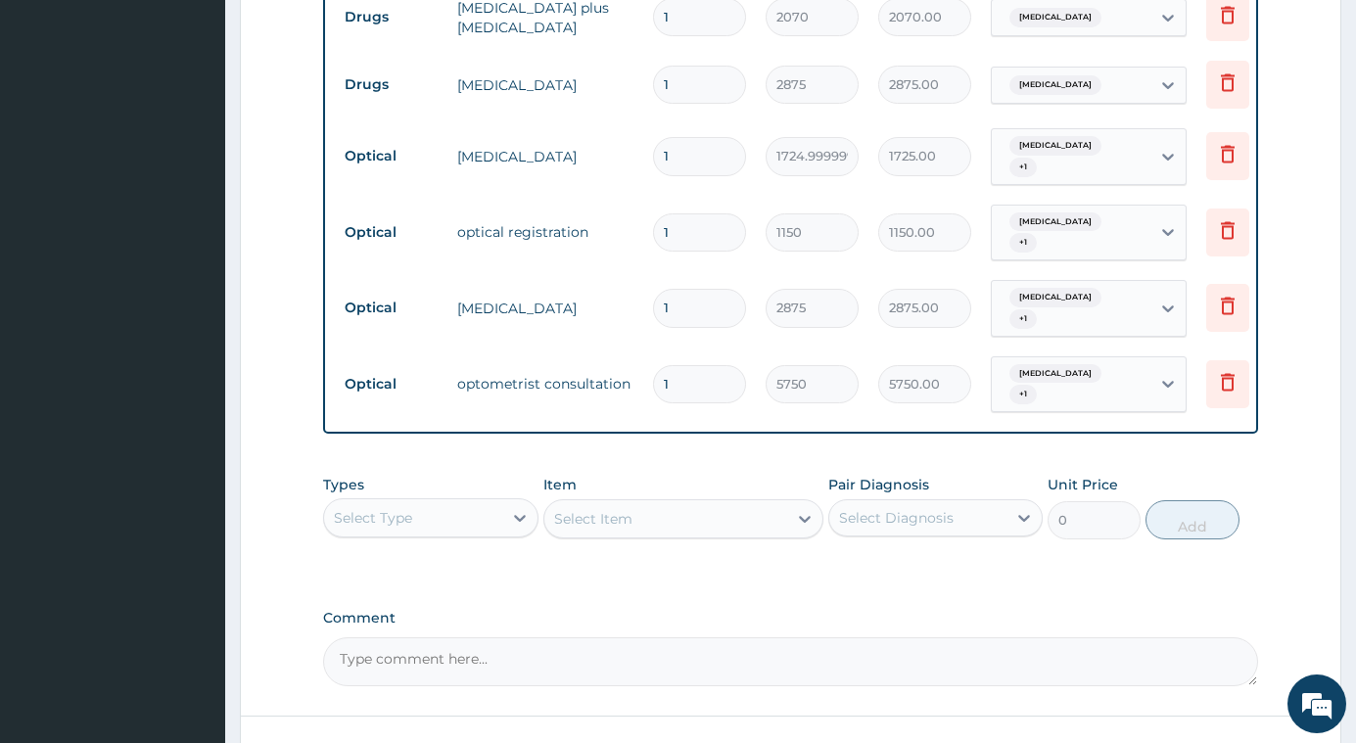
click at [454, 665] on textarea "Comment" at bounding box center [790, 661] width 935 height 49
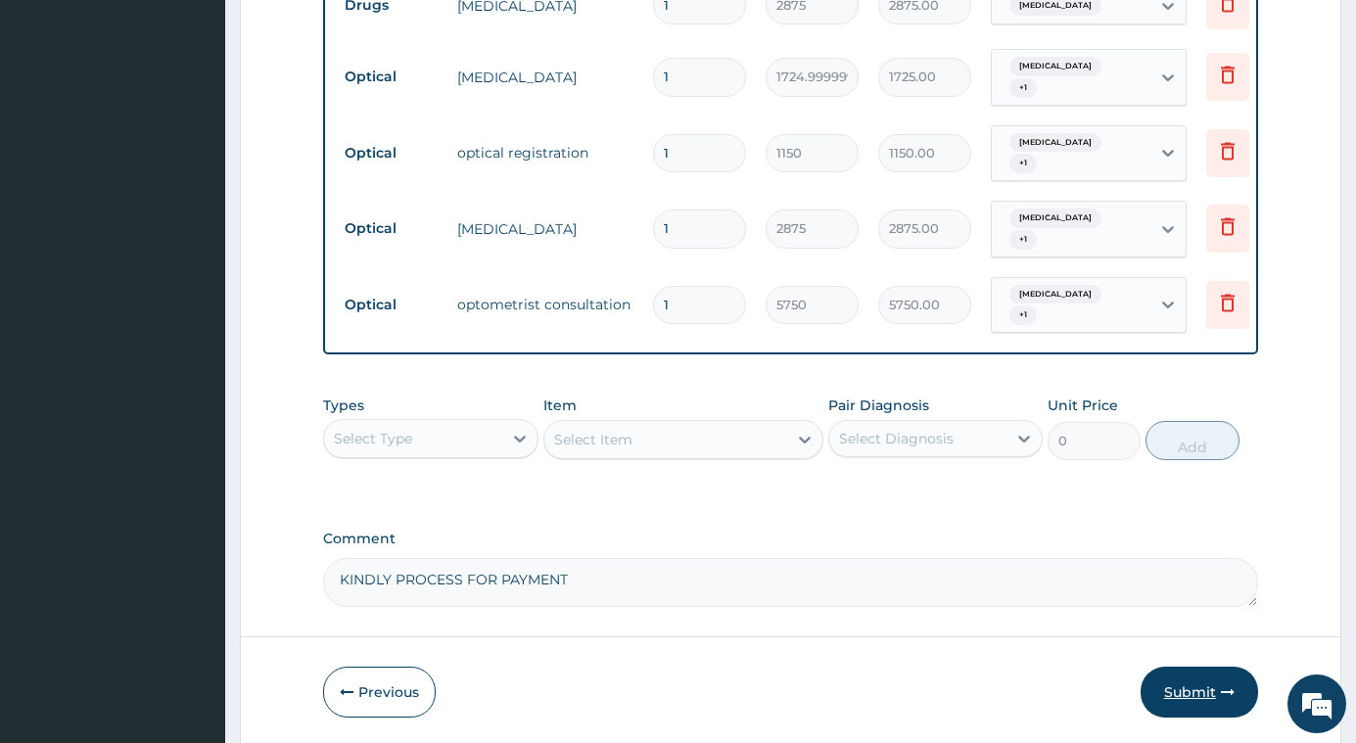
scroll to position [1088, 0]
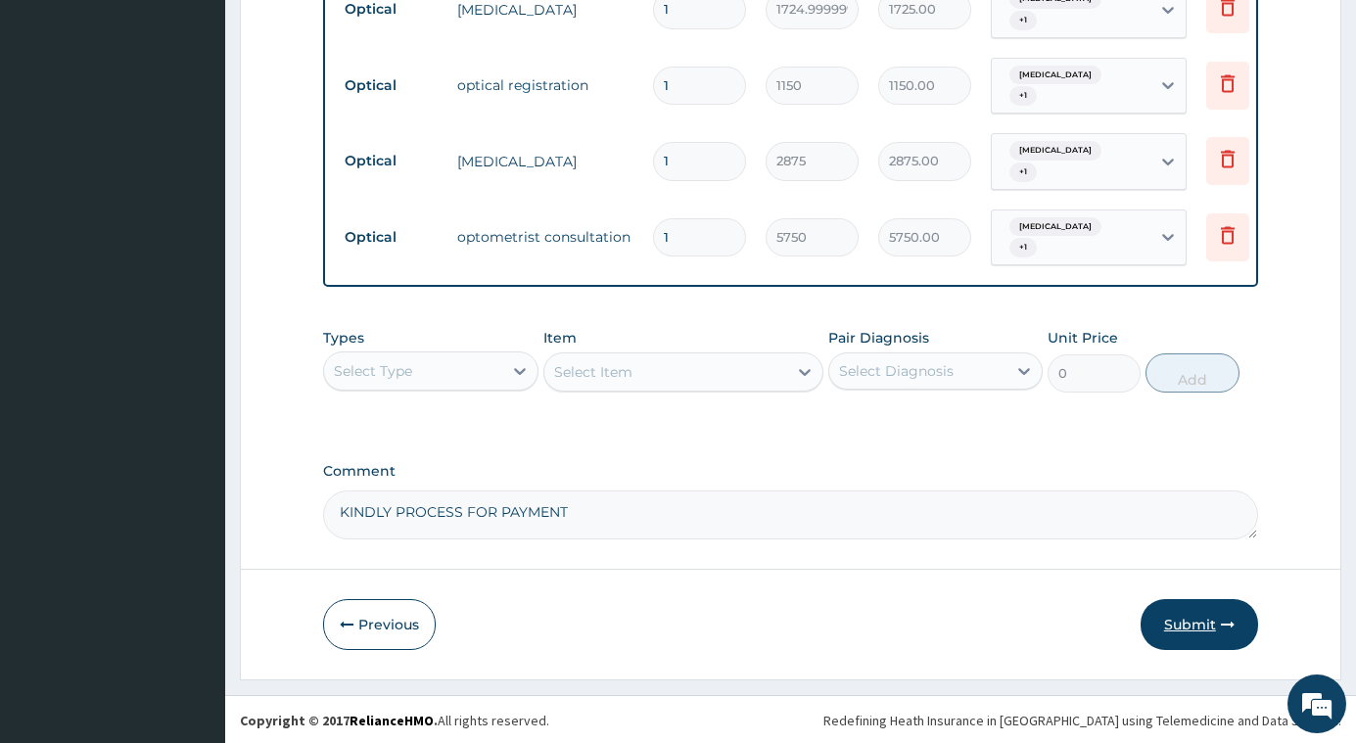
type textarea "KINDLY PROCESS FOR PAYMENT"
click at [1219, 625] on button "Submit" at bounding box center [1199, 624] width 117 height 51
